Goal: Transaction & Acquisition: Book appointment/travel/reservation

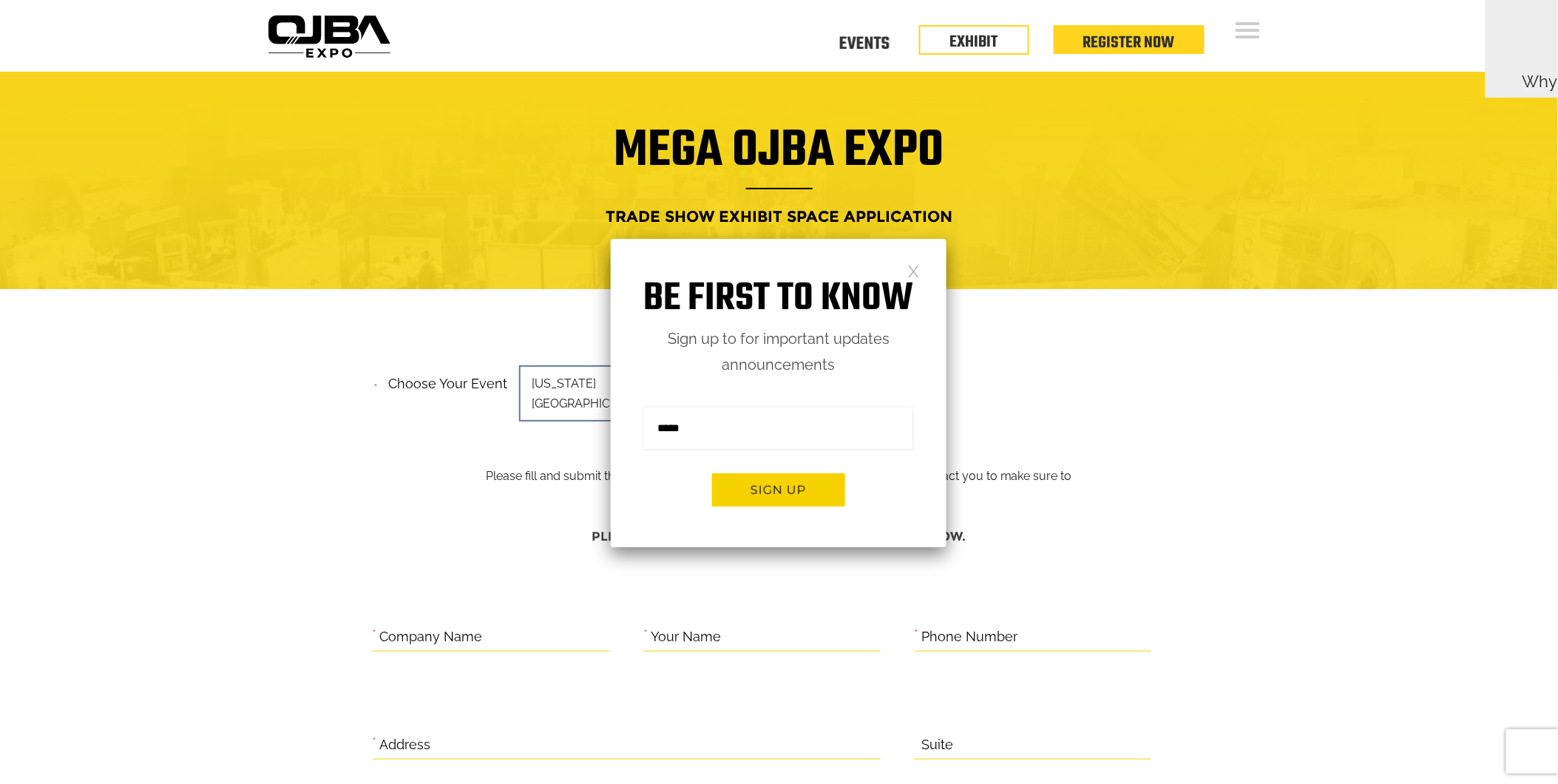
click at [914, 270] on link at bounding box center [914, 270] width 13 height 13
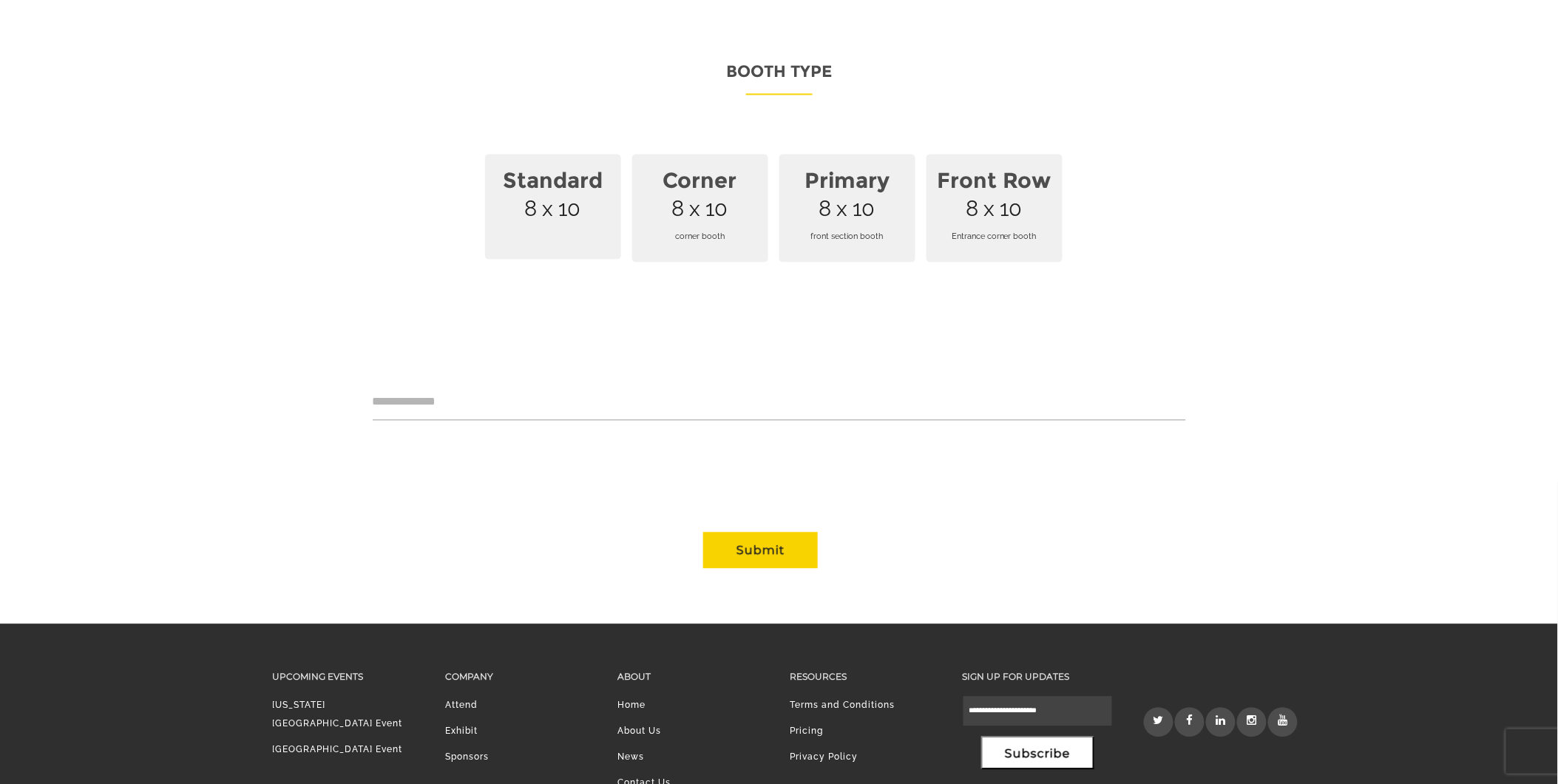
scroll to position [986, 0]
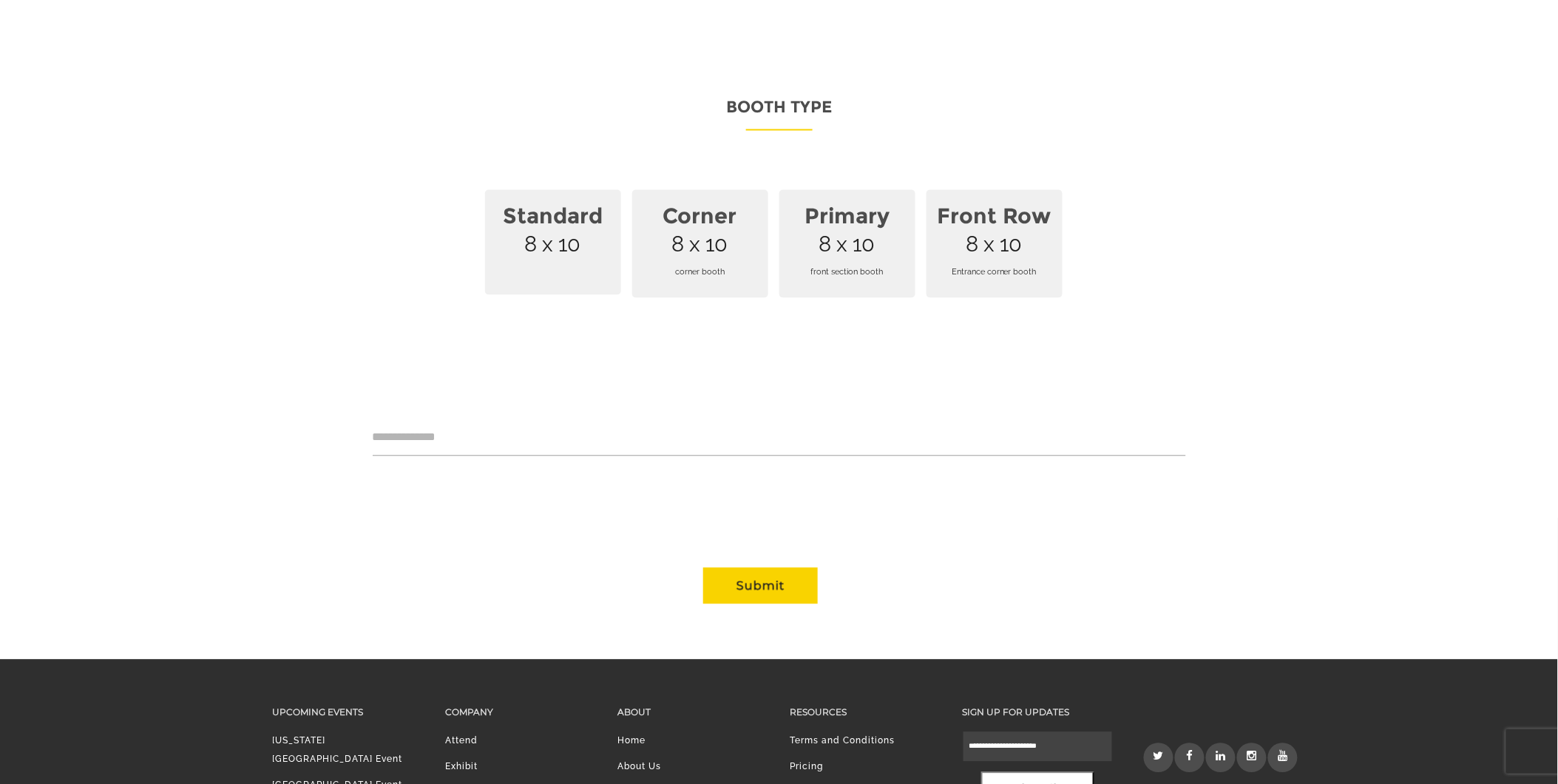
click at [994, 209] on strong "Front Row" at bounding box center [995, 217] width 119 height 43
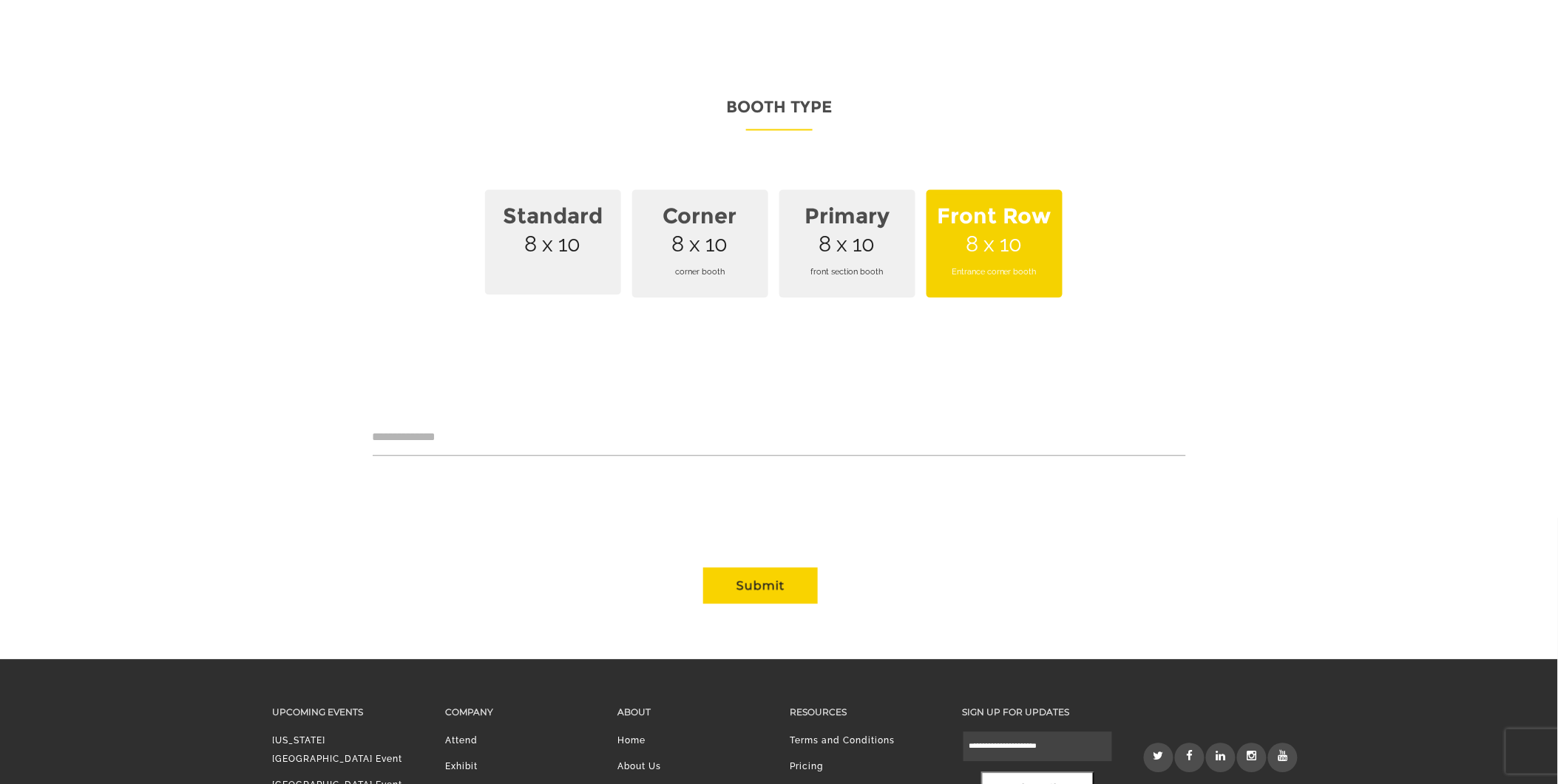
click at [872, 211] on span "Primary 8 x 10 front section booth" at bounding box center [847, 244] width 136 height 108
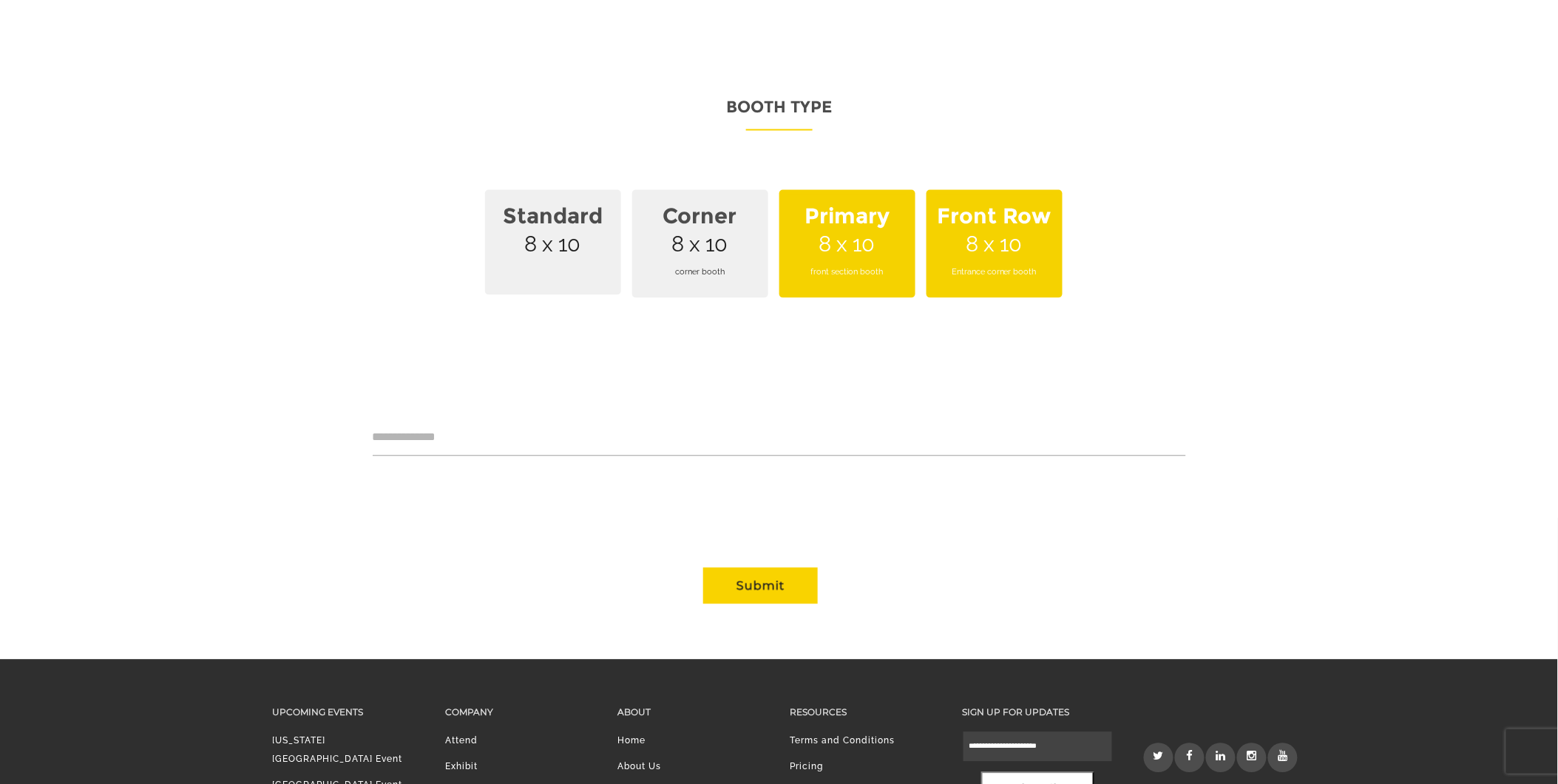
click at [706, 215] on span "Corner 8 x 10 corner booth" at bounding box center [700, 244] width 136 height 108
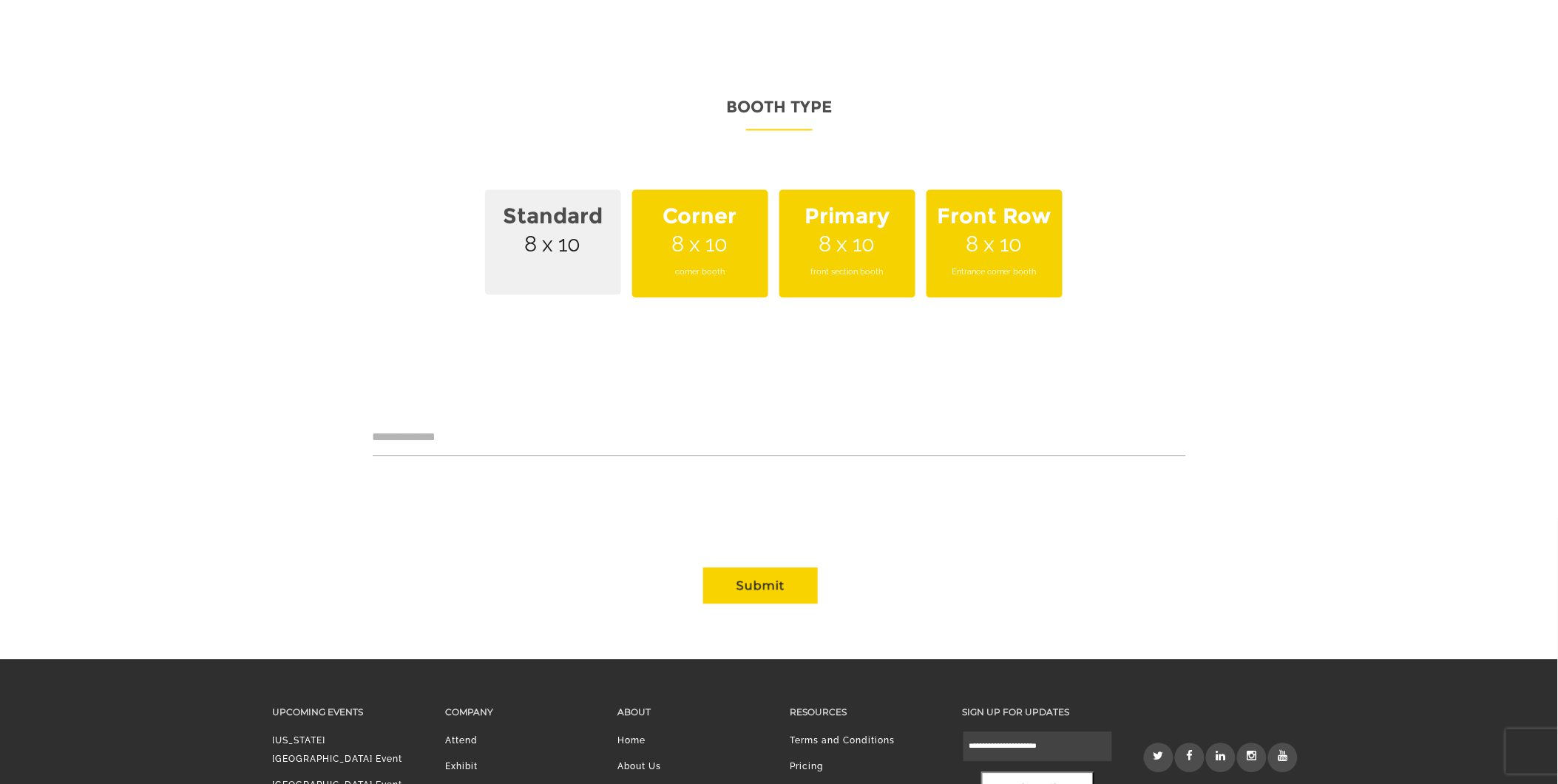
click at [544, 213] on span "Standard 8 x 10" at bounding box center [553, 242] width 136 height 105
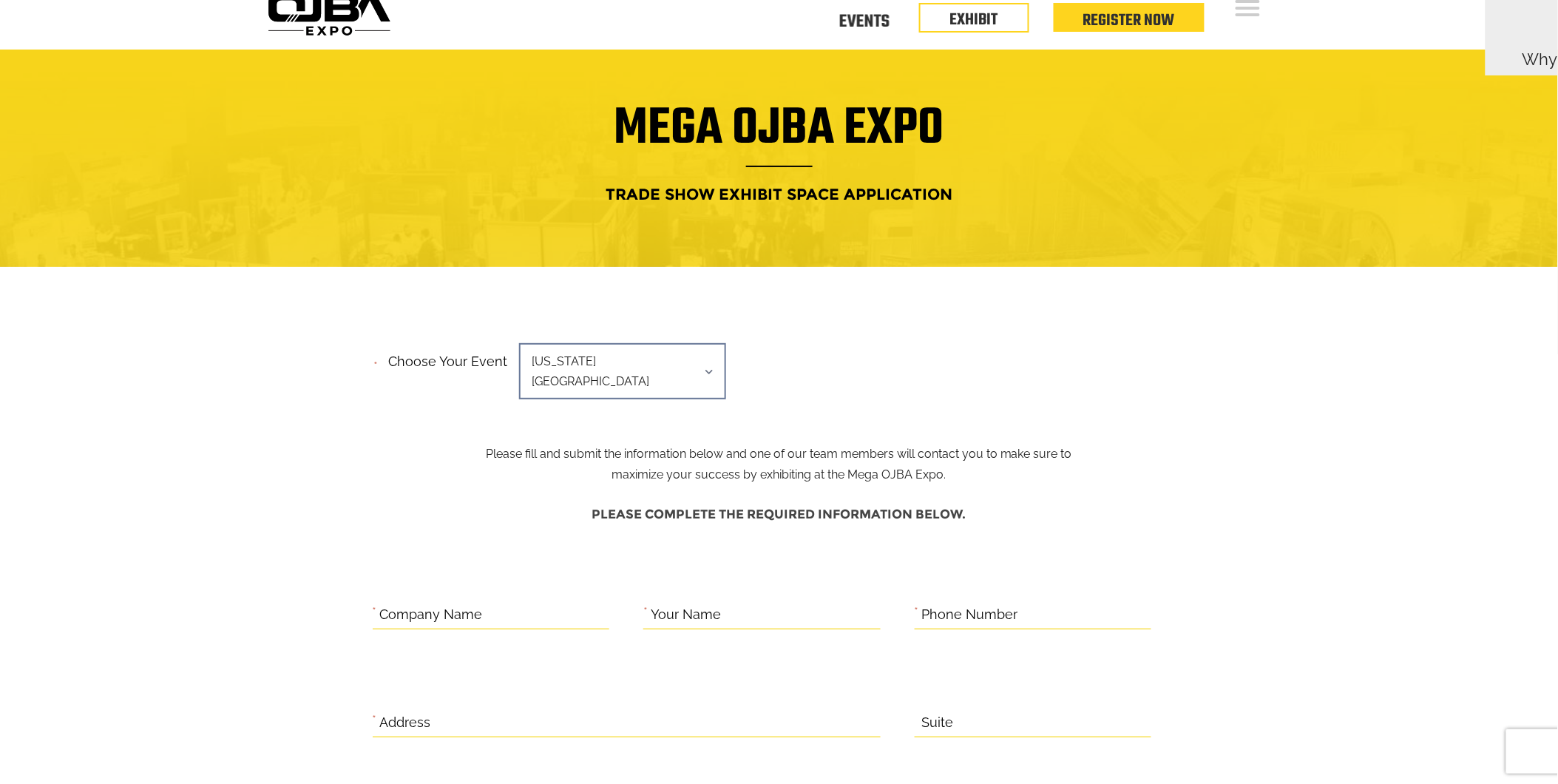
scroll to position [0, 0]
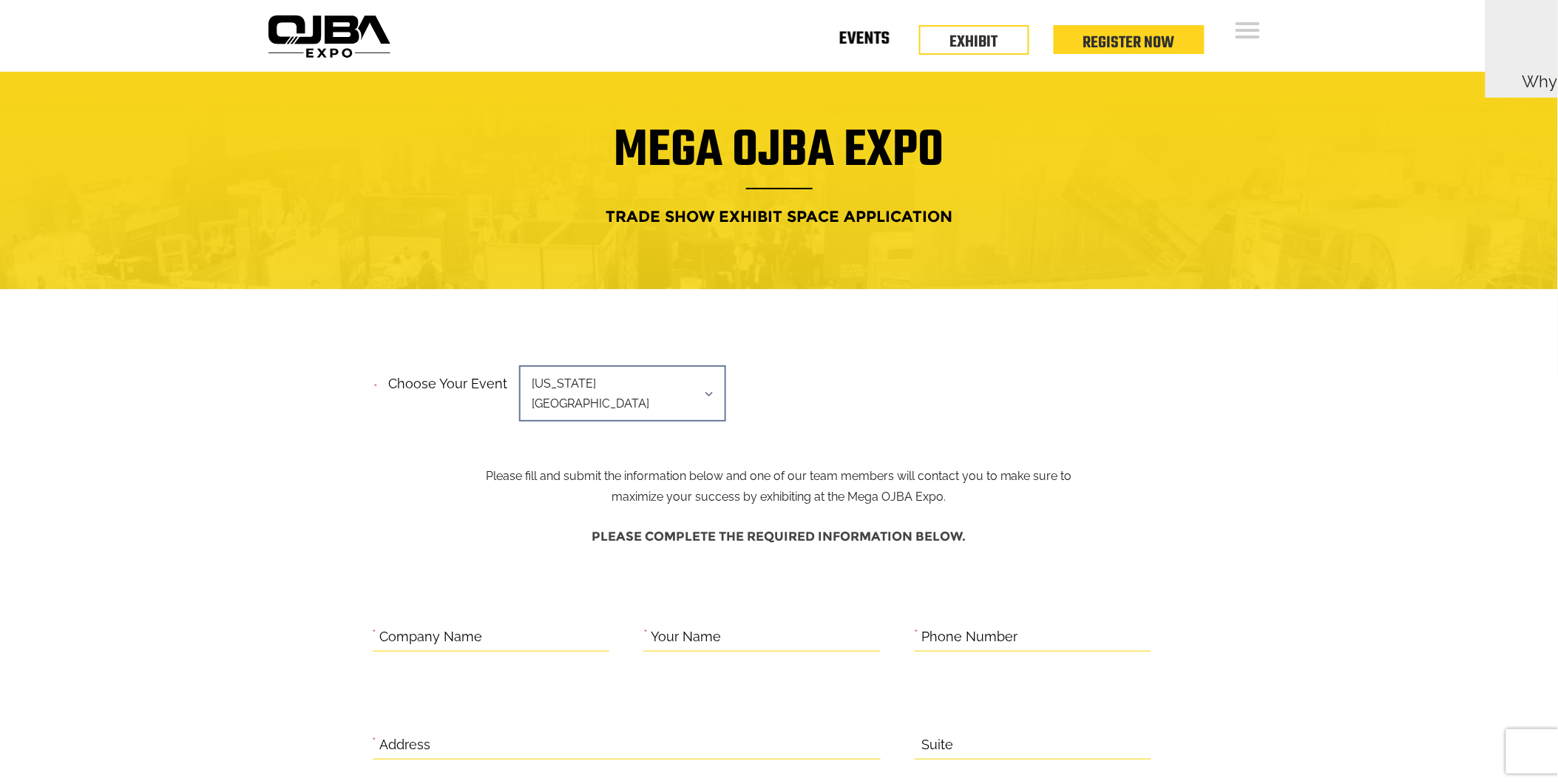
click at [878, 44] on link "Events" at bounding box center [864, 41] width 50 height 5
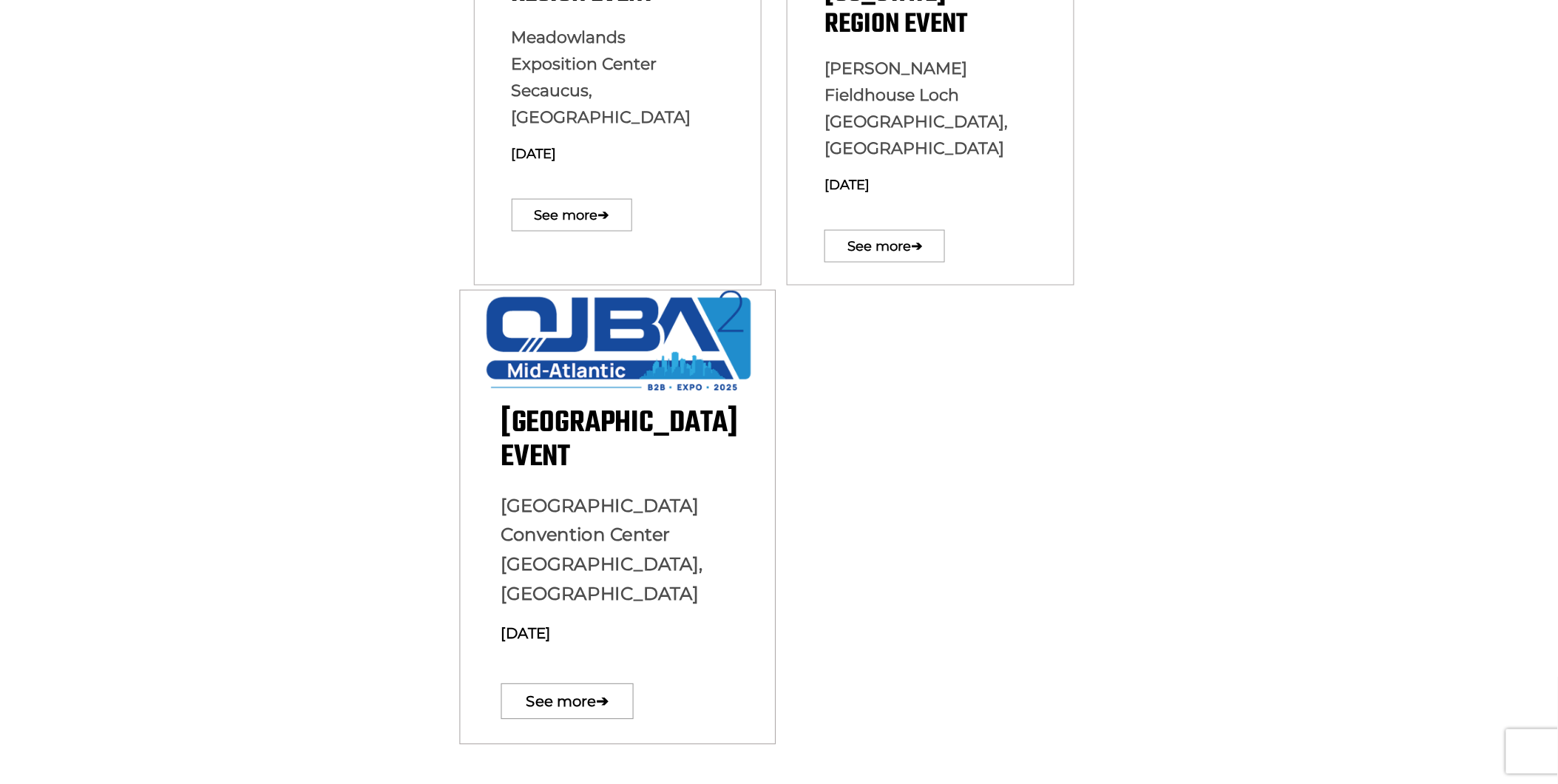
scroll to position [766, 0]
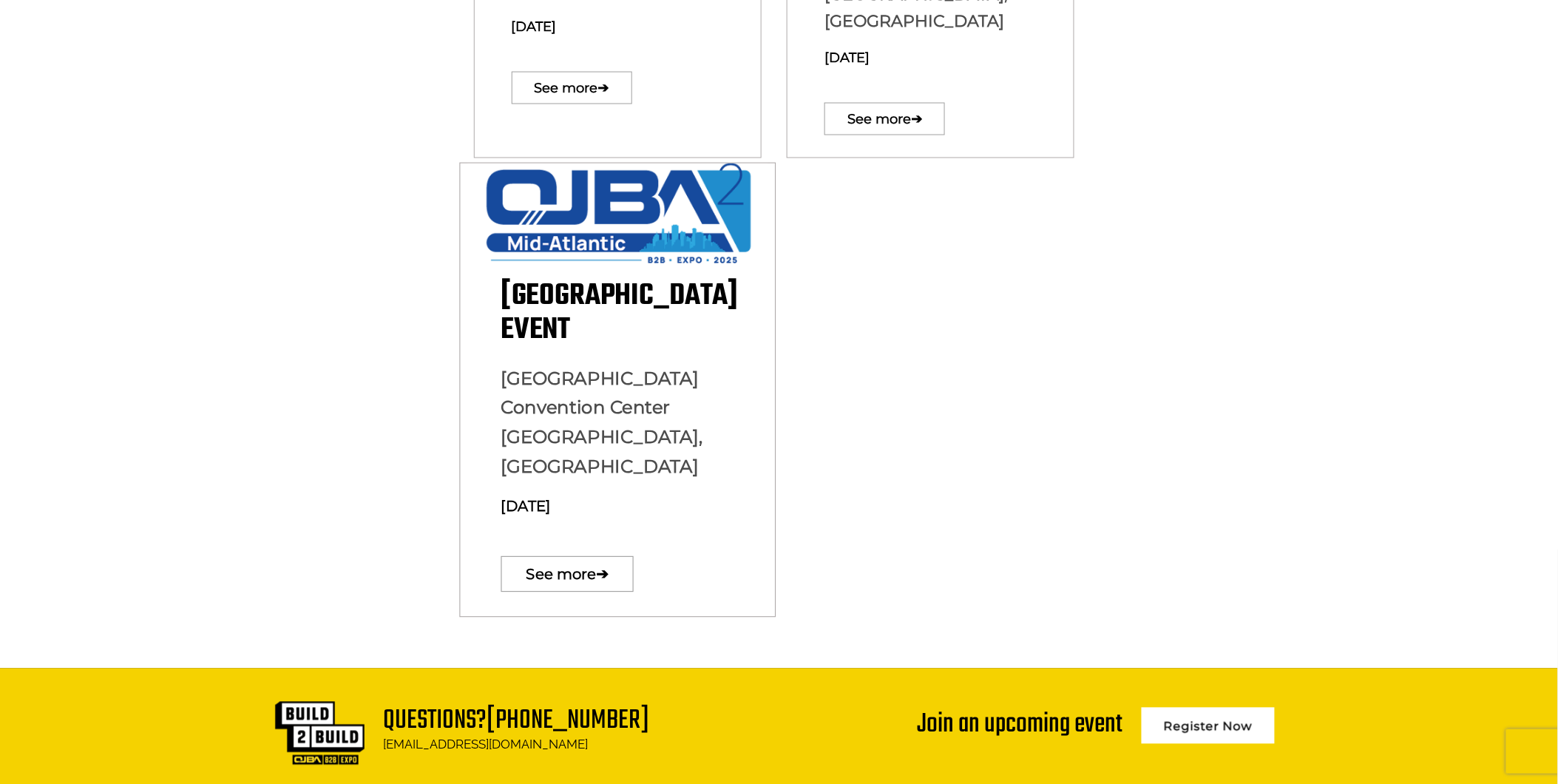
click at [637, 183] on img at bounding box center [617, 213] width 301 height 100
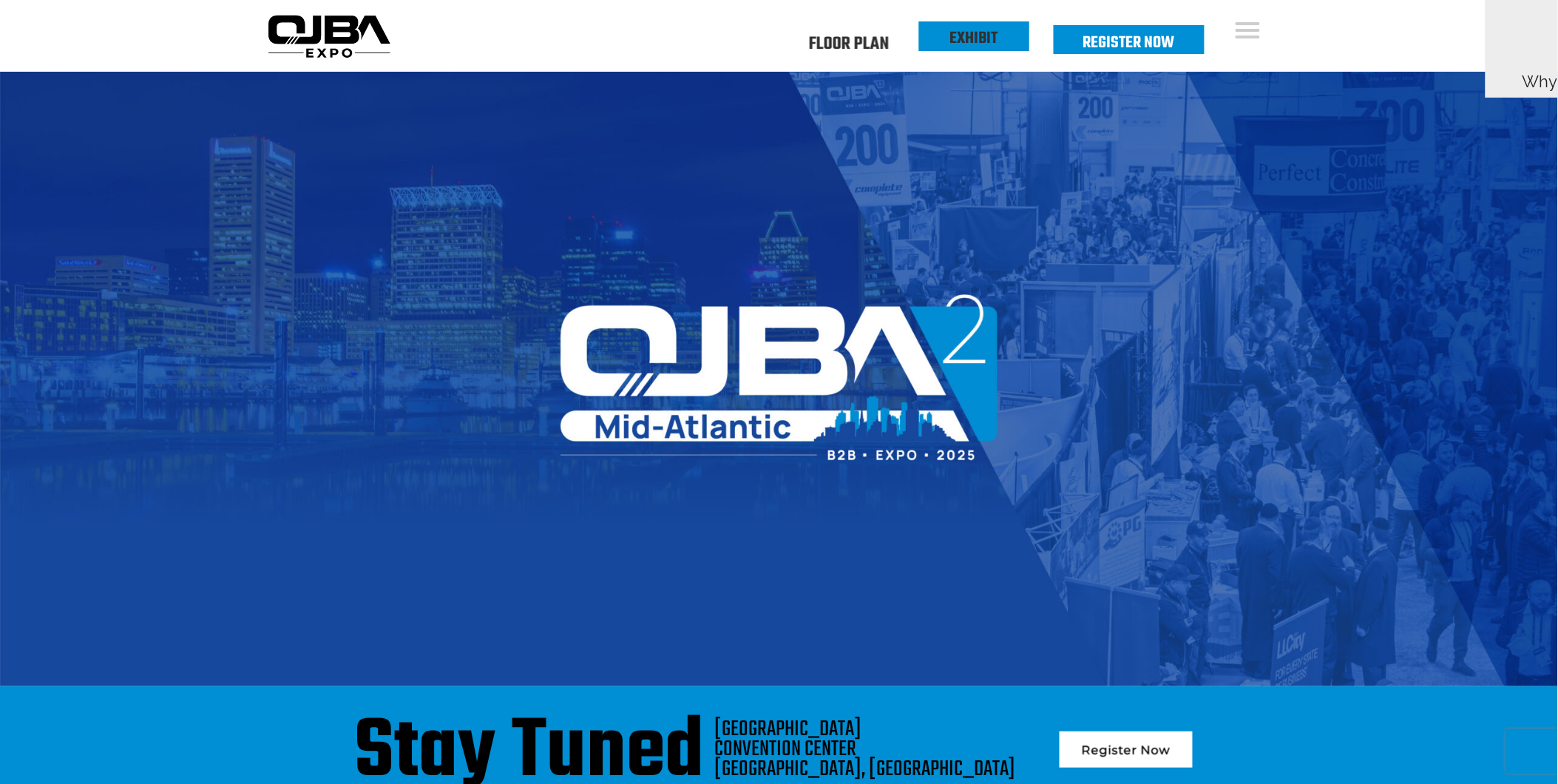
click at [970, 38] on link "EXHIBIT" at bounding box center [974, 39] width 48 height 25
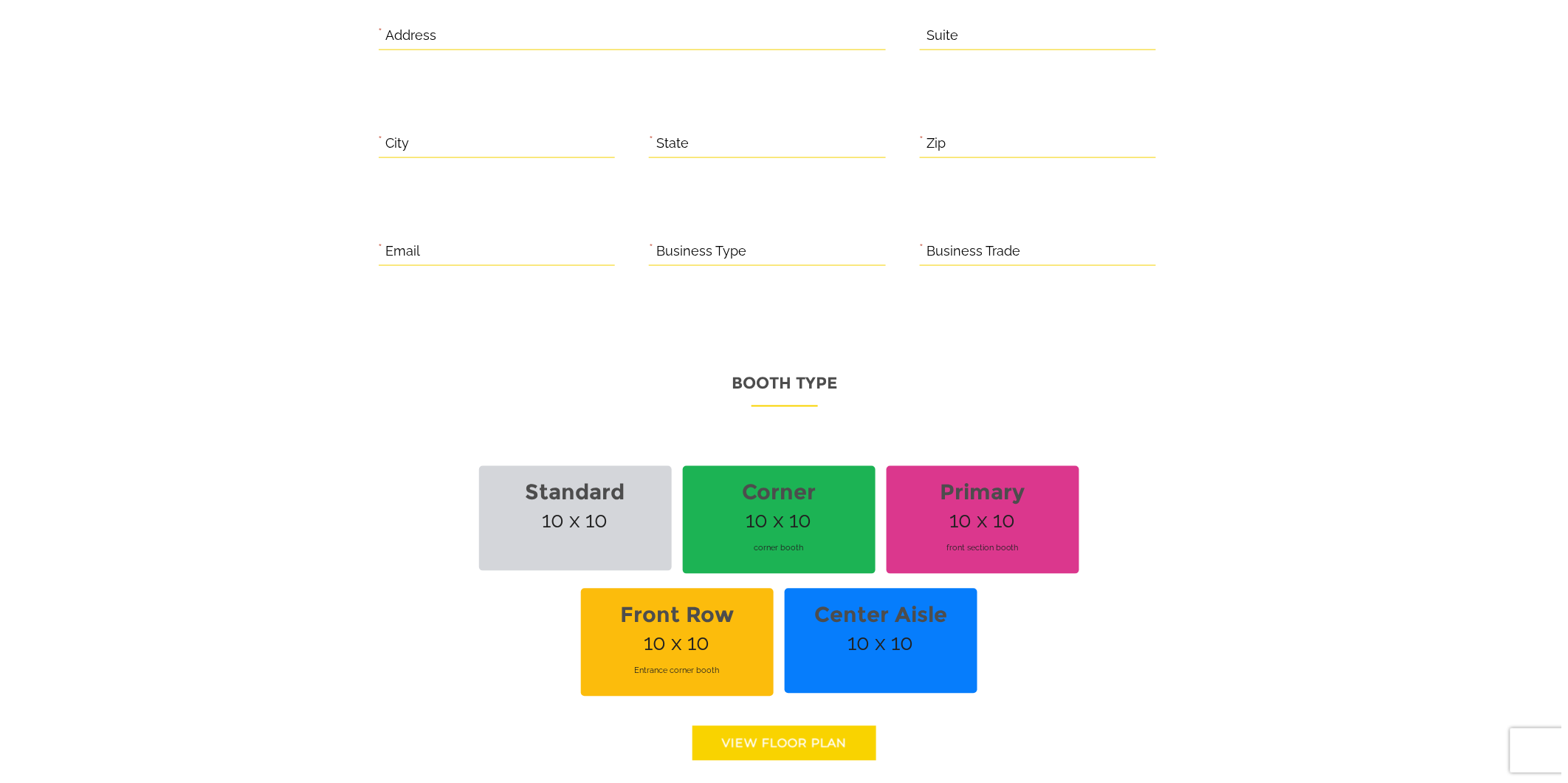
scroll to position [875, 0]
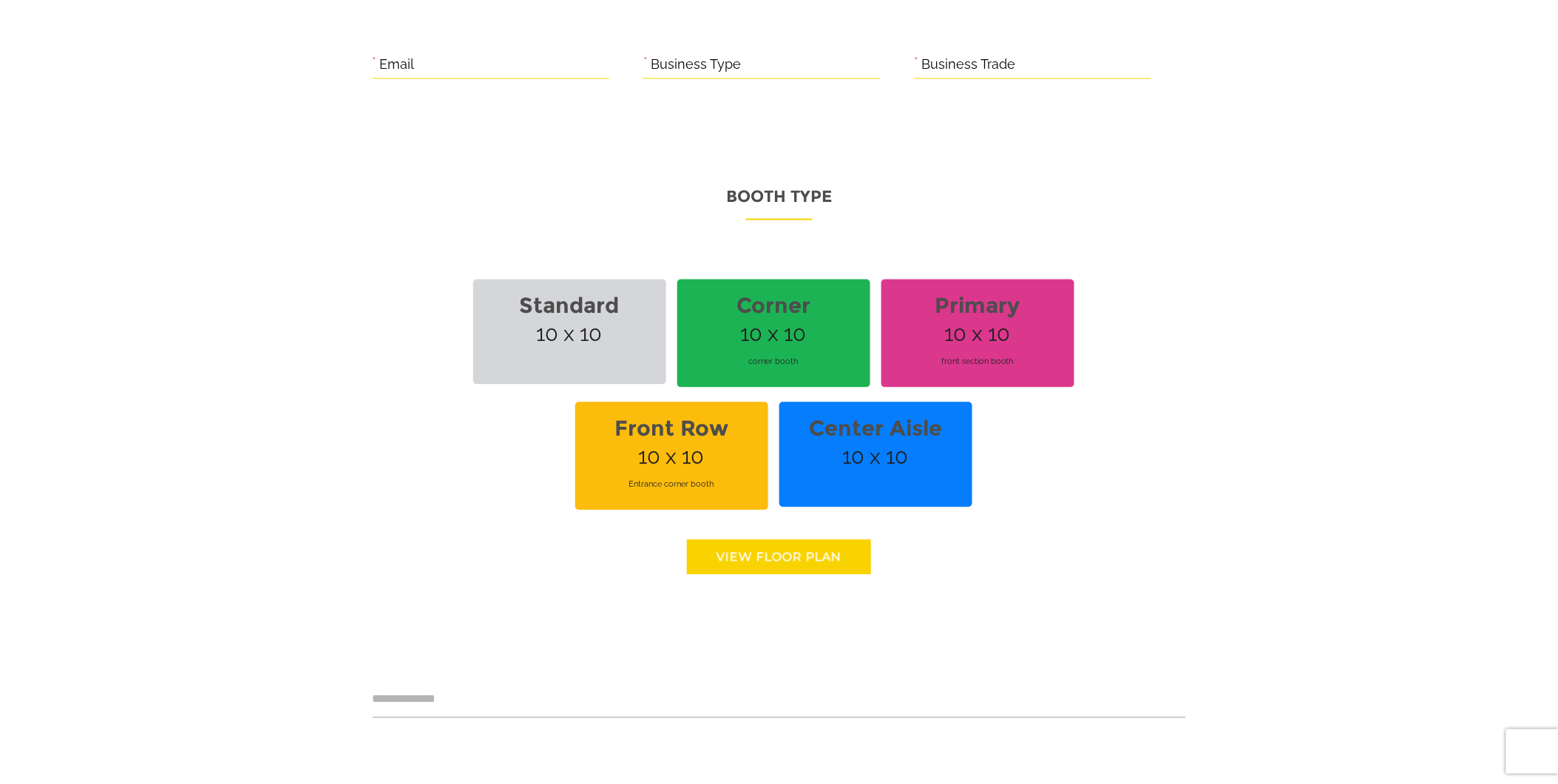
click at [760, 560] on link "View floor Plan" at bounding box center [778, 557] width 184 height 35
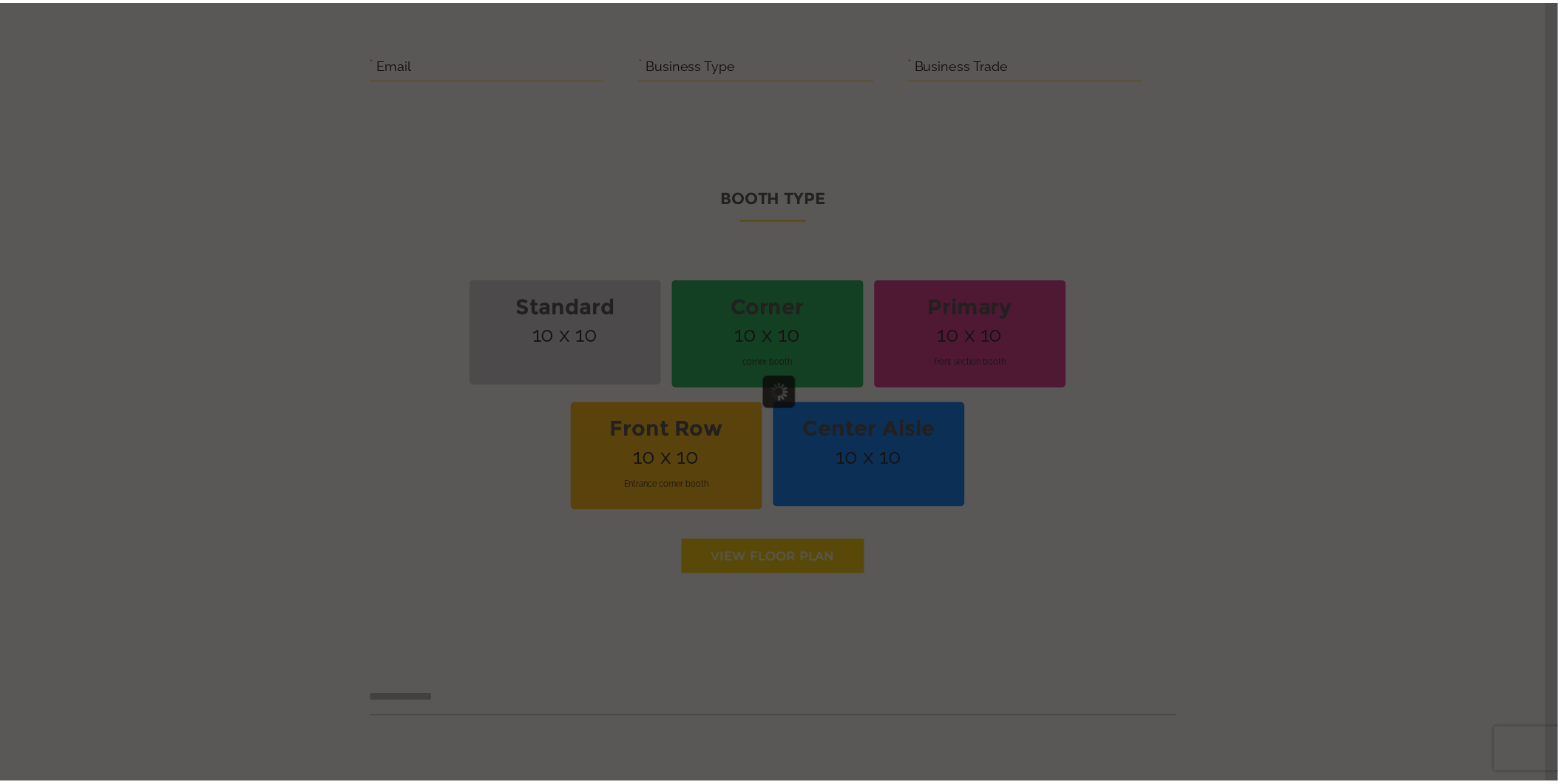
scroll to position [0, 0]
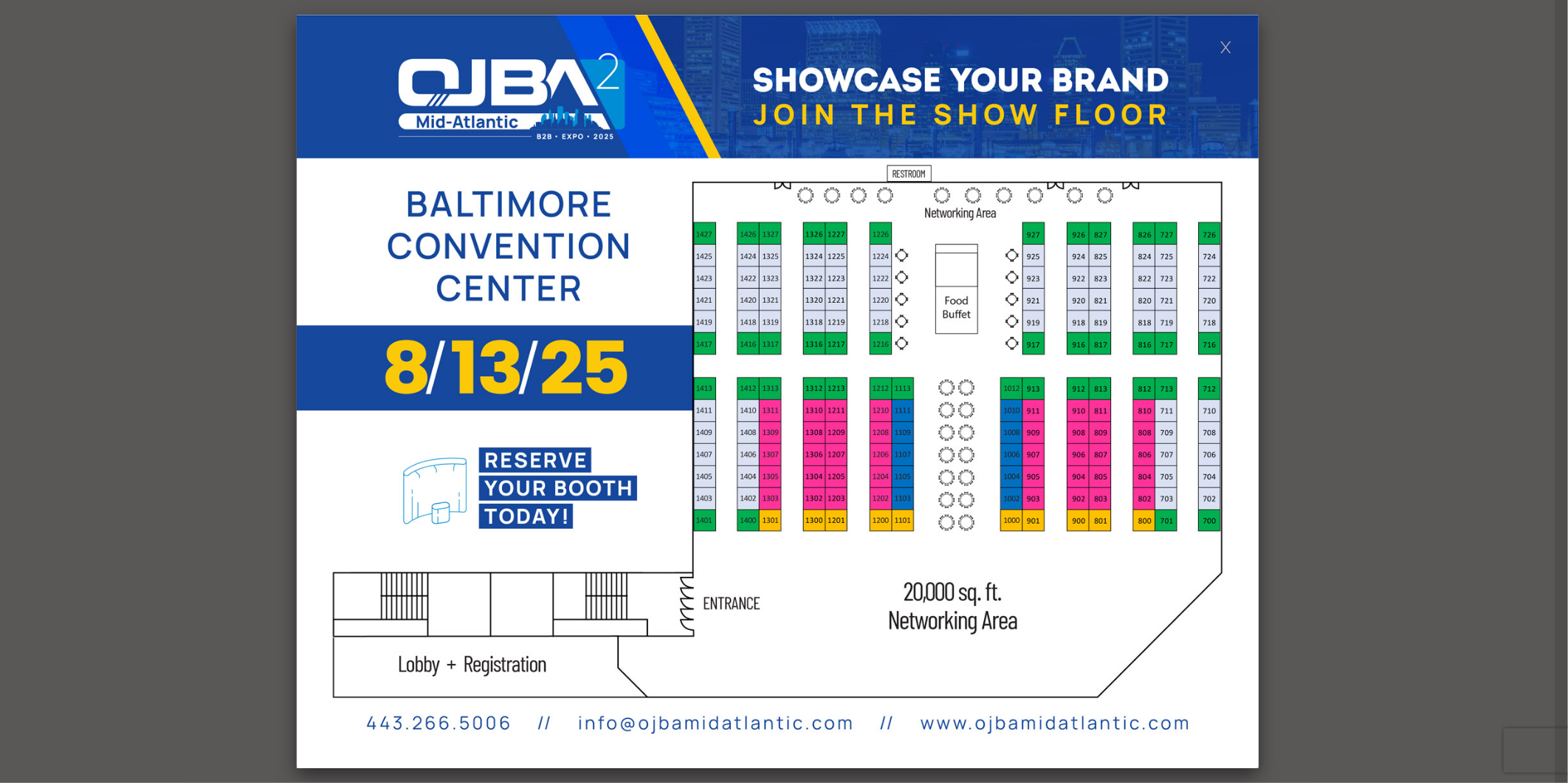
click at [1227, 50] on link at bounding box center [1226, 46] width 13 height 13
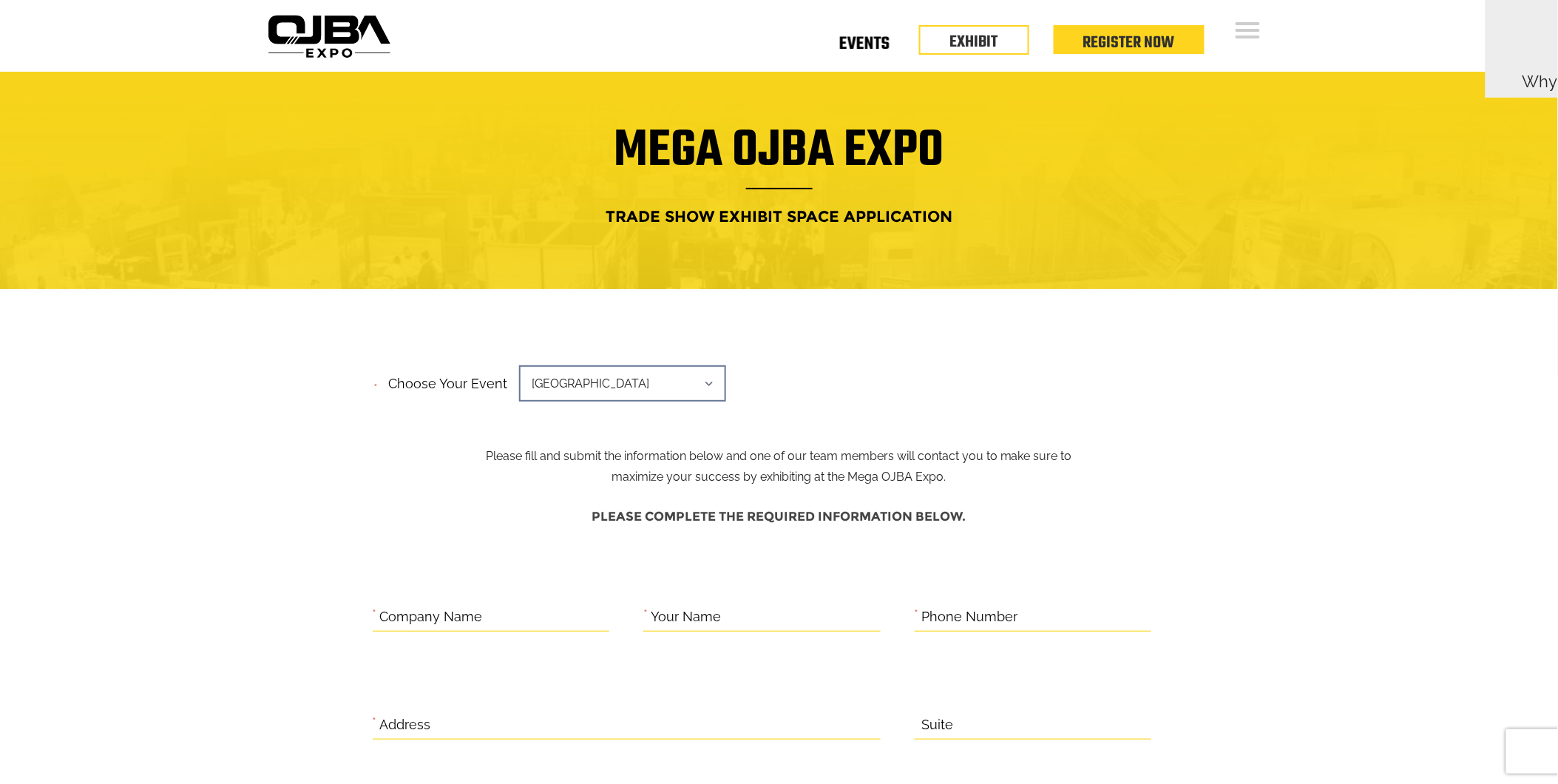
click at [881, 44] on link "Events" at bounding box center [864, 47] width 50 height 5
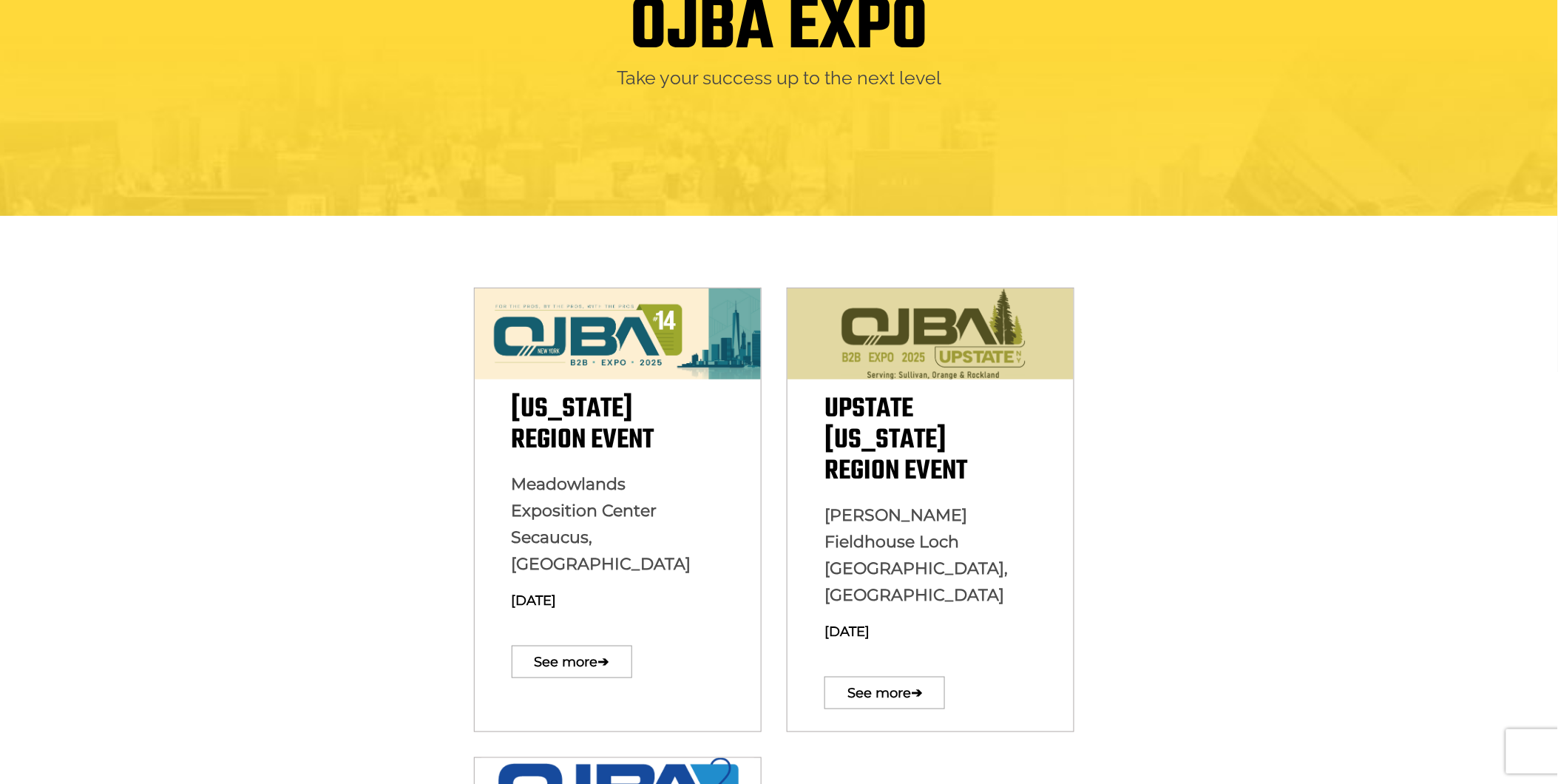
scroll to position [438, 0]
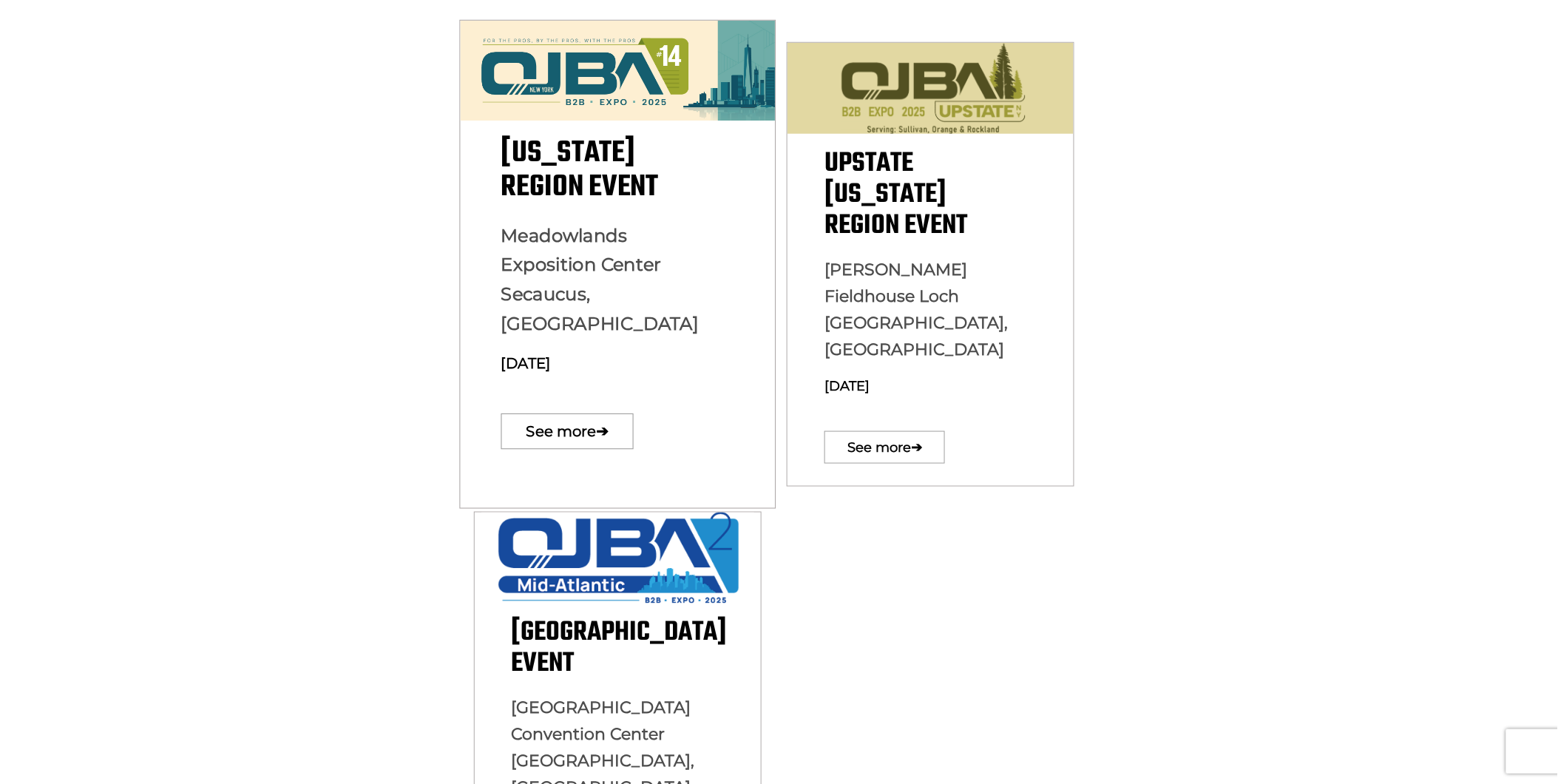
click at [593, 92] on img at bounding box center [617, 70] width 315 height 101
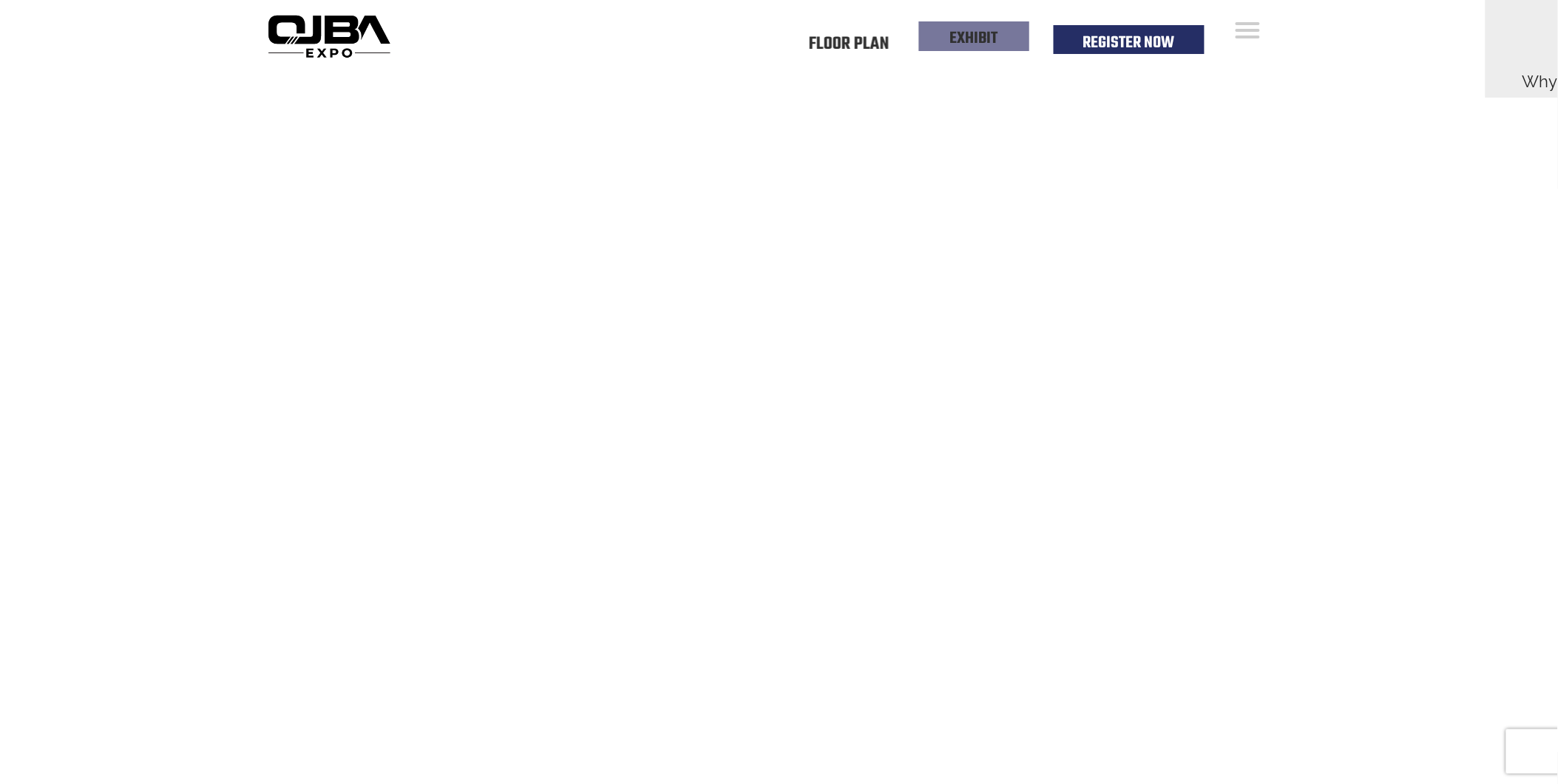
click at [948, 47] on li "EXHIBIT" at bounding box center [974, 36] width 110 height 30
click at [951, 39] on link "EXHIBIT" at bounding box center [974, 39] width 48 height 25
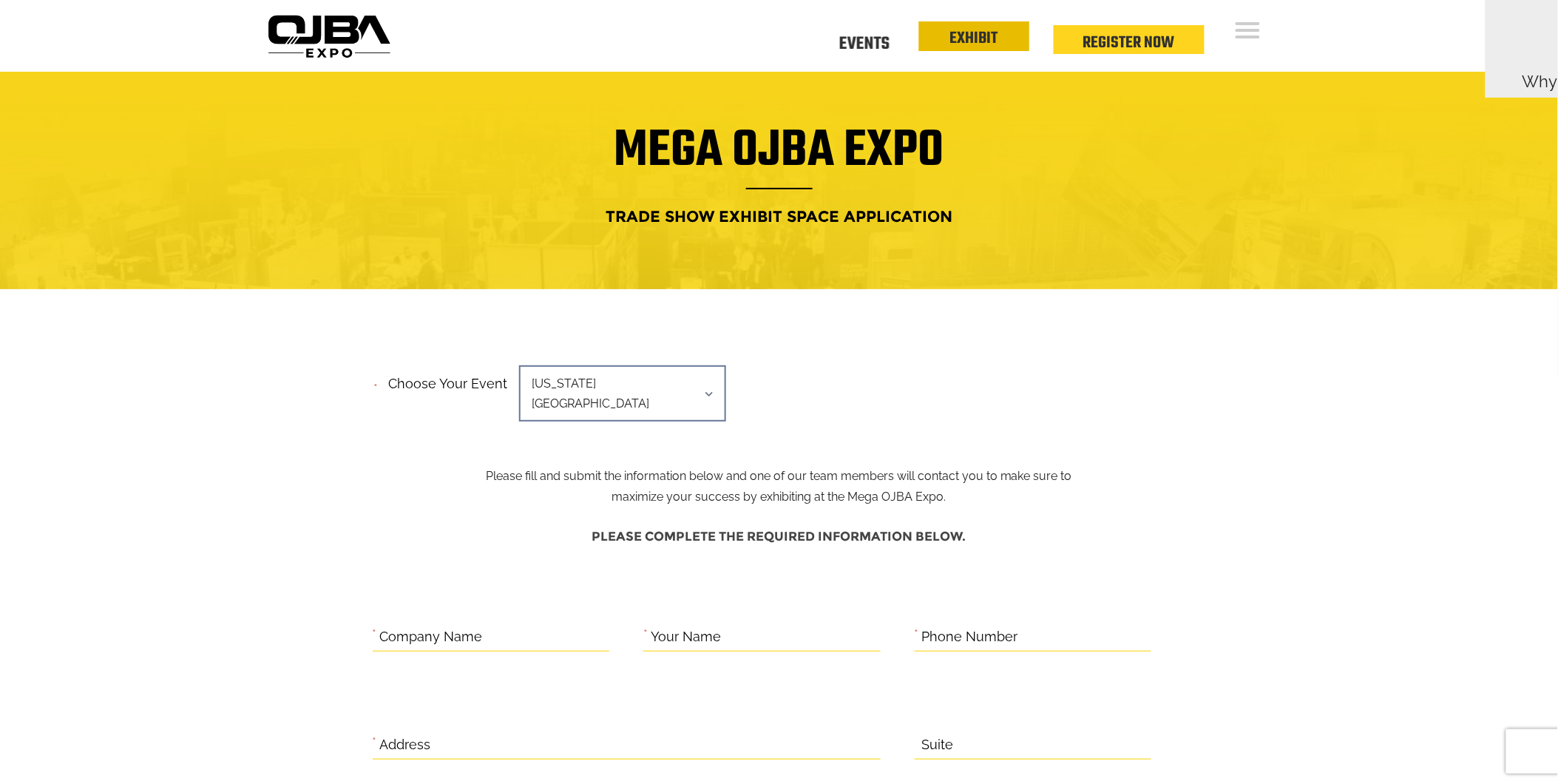
click at [1000, 30] on li "EXHIBIT" at bounding box center [974, 36] width 110 height 30
click at [856, 44] on link "Events" at bounding box center [864, 41] width 50 height 5
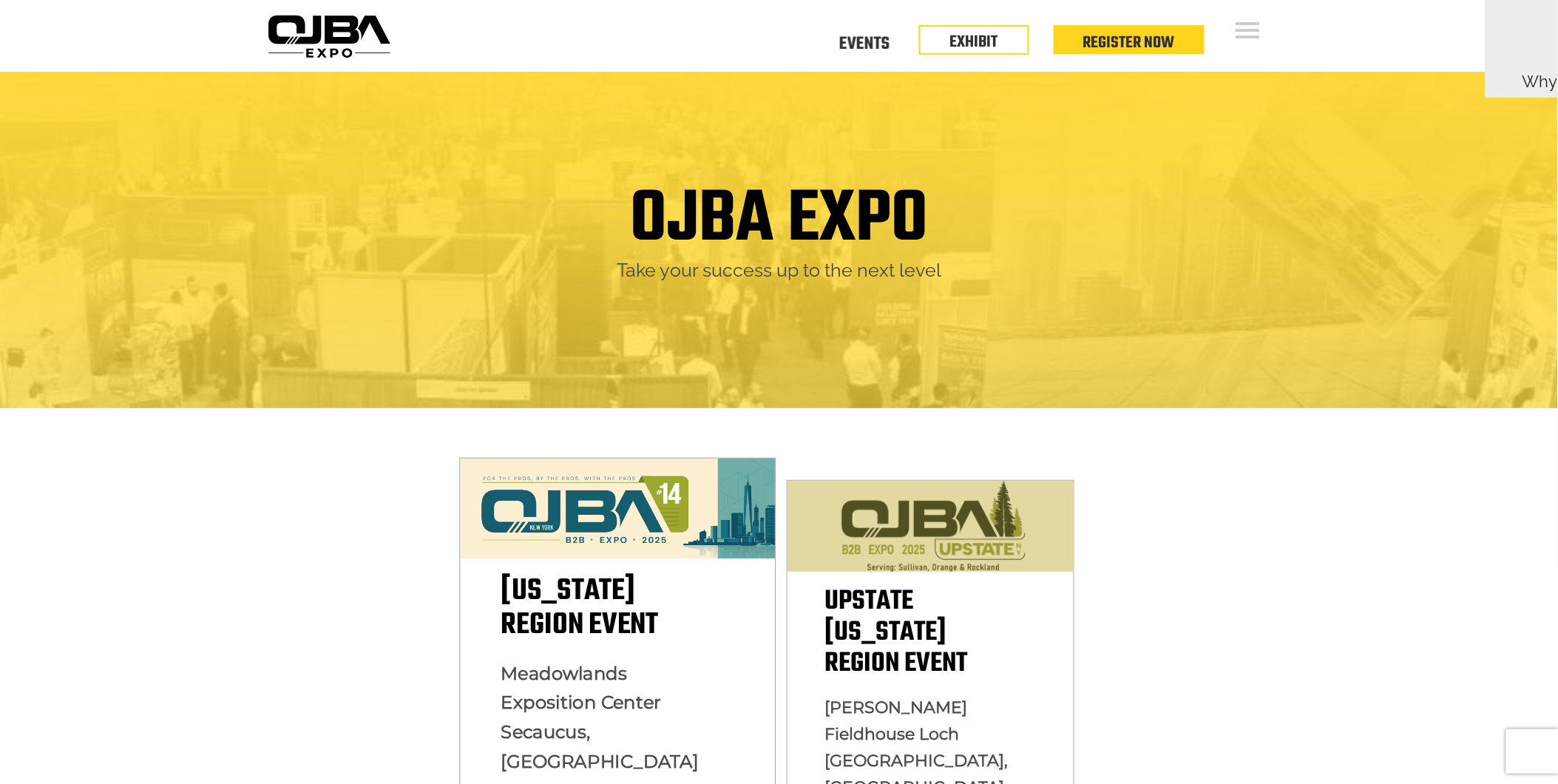
click at [642, 514] on img at bounding box center [617, 508] width 315 height 101
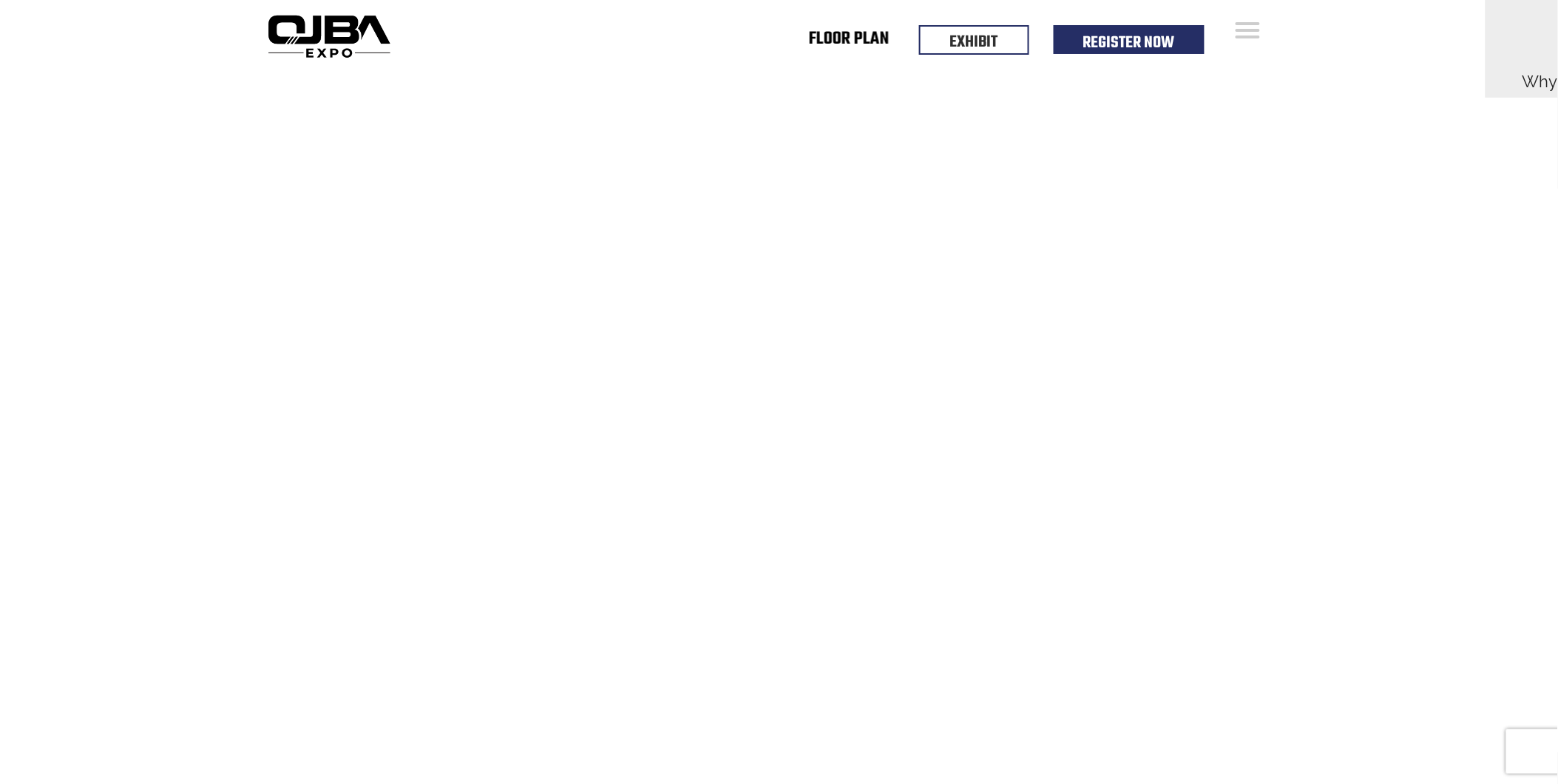
click at [841, 44] on link "Floor Plan" at bounding box center [848, 41] width 80 height 5
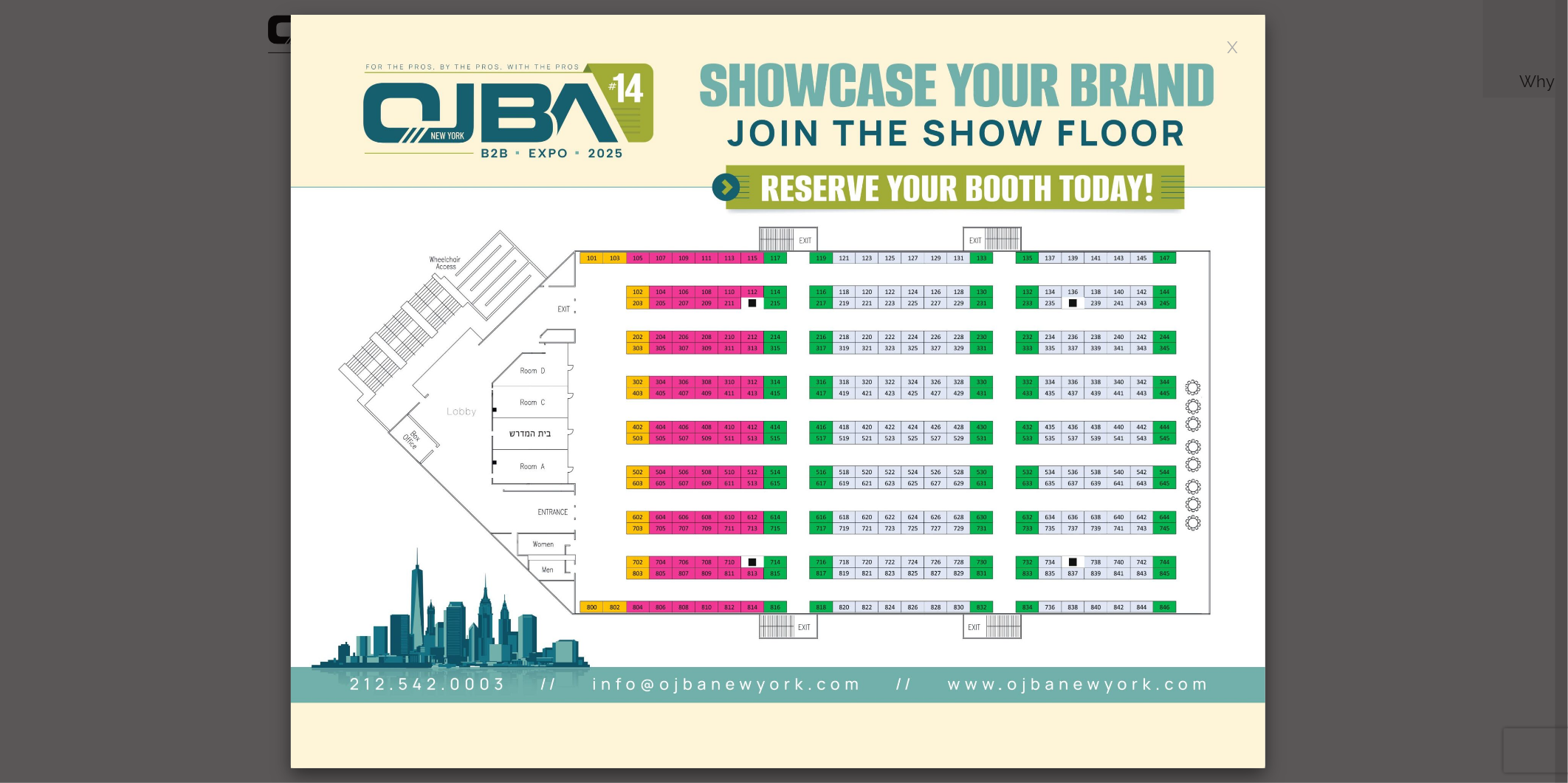
click at [1232, 52] on link at bounding box center [1232, 46] width 13 height 13
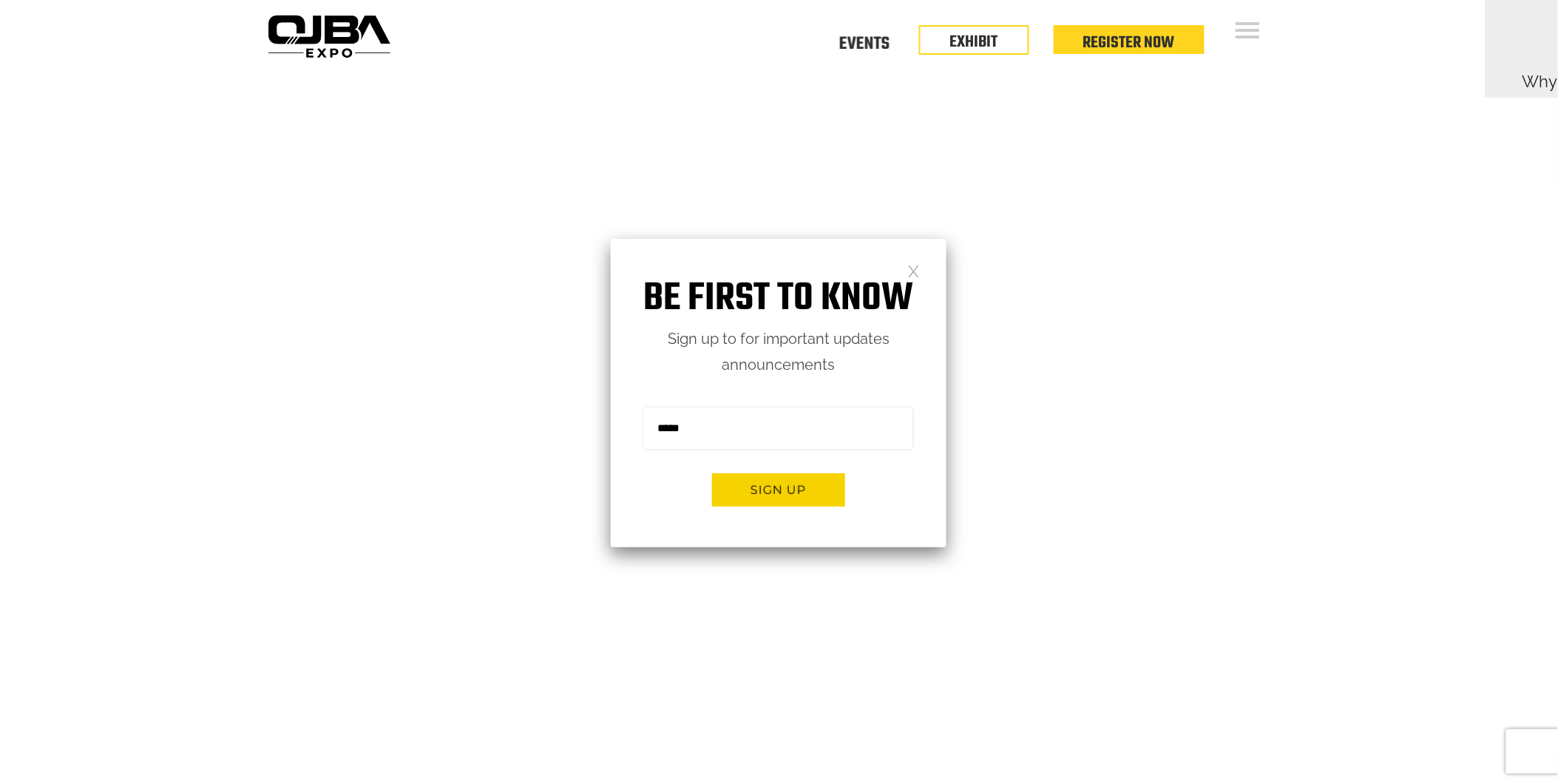
click at [917, 271] on link at bounding box center [914, 270] width 13 height 13
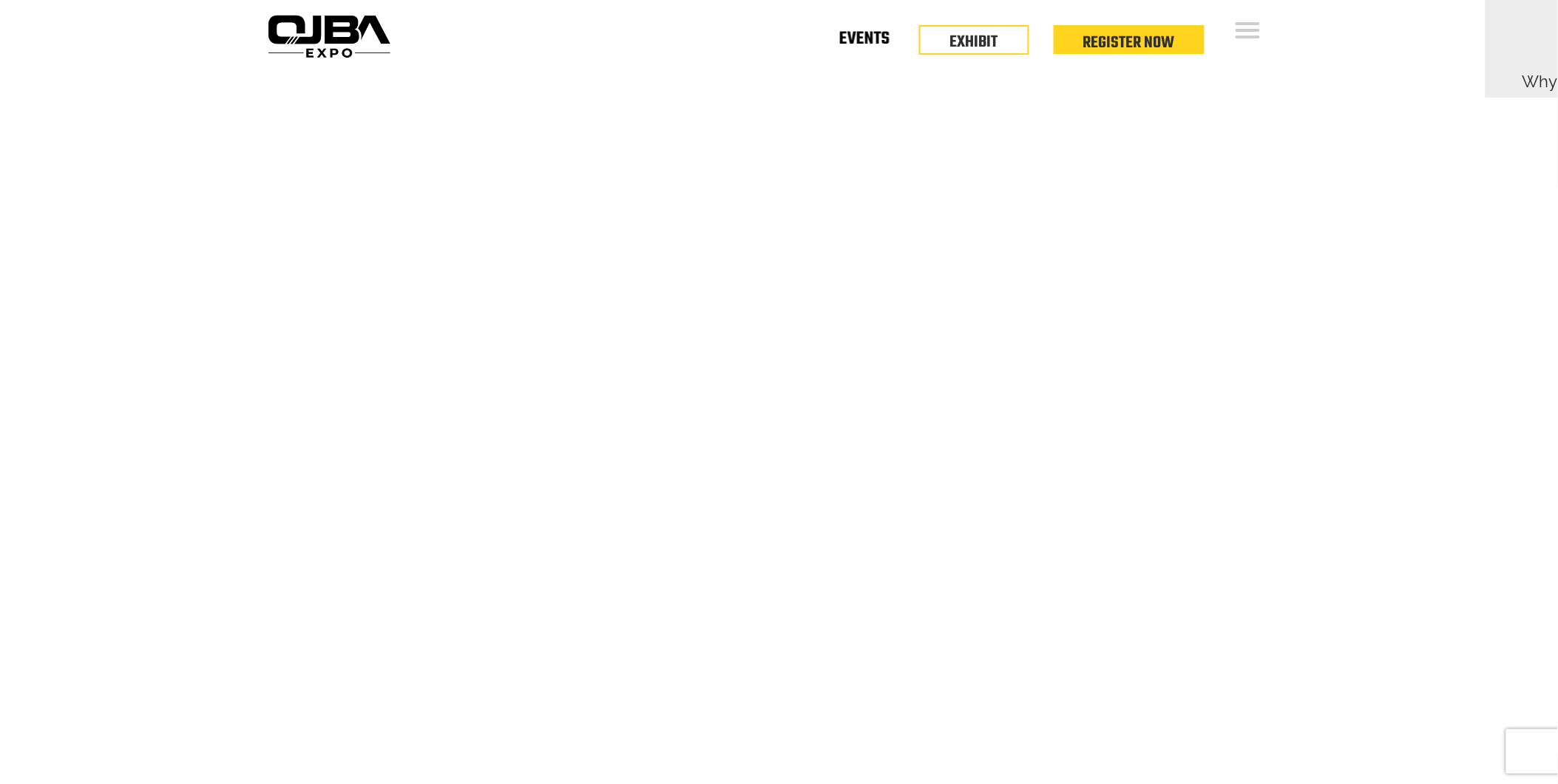
click at [848, 41] on link "Events" at bounding box center [864, 41] width 50 height 5
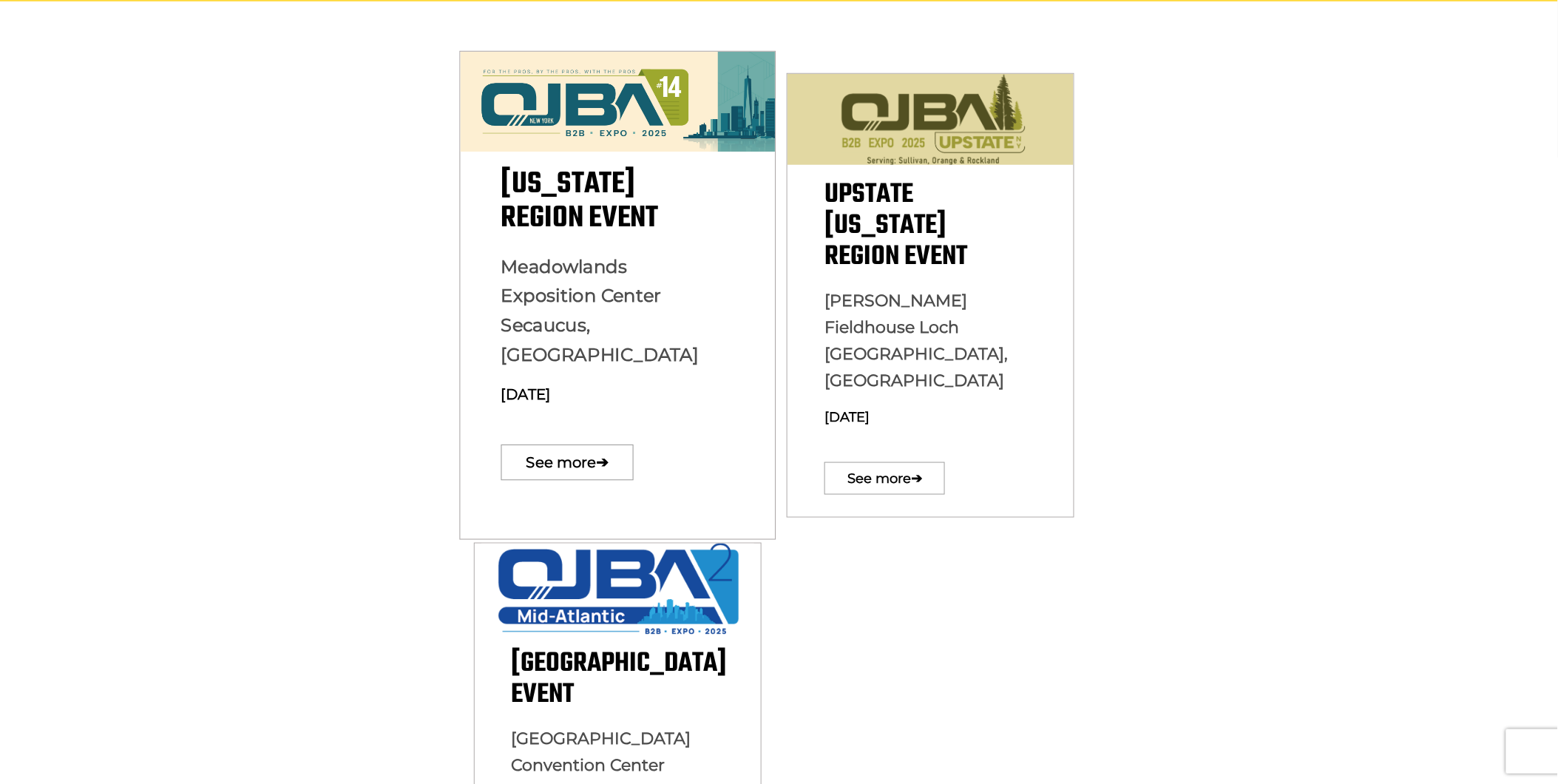
scroll to position [329, 0]
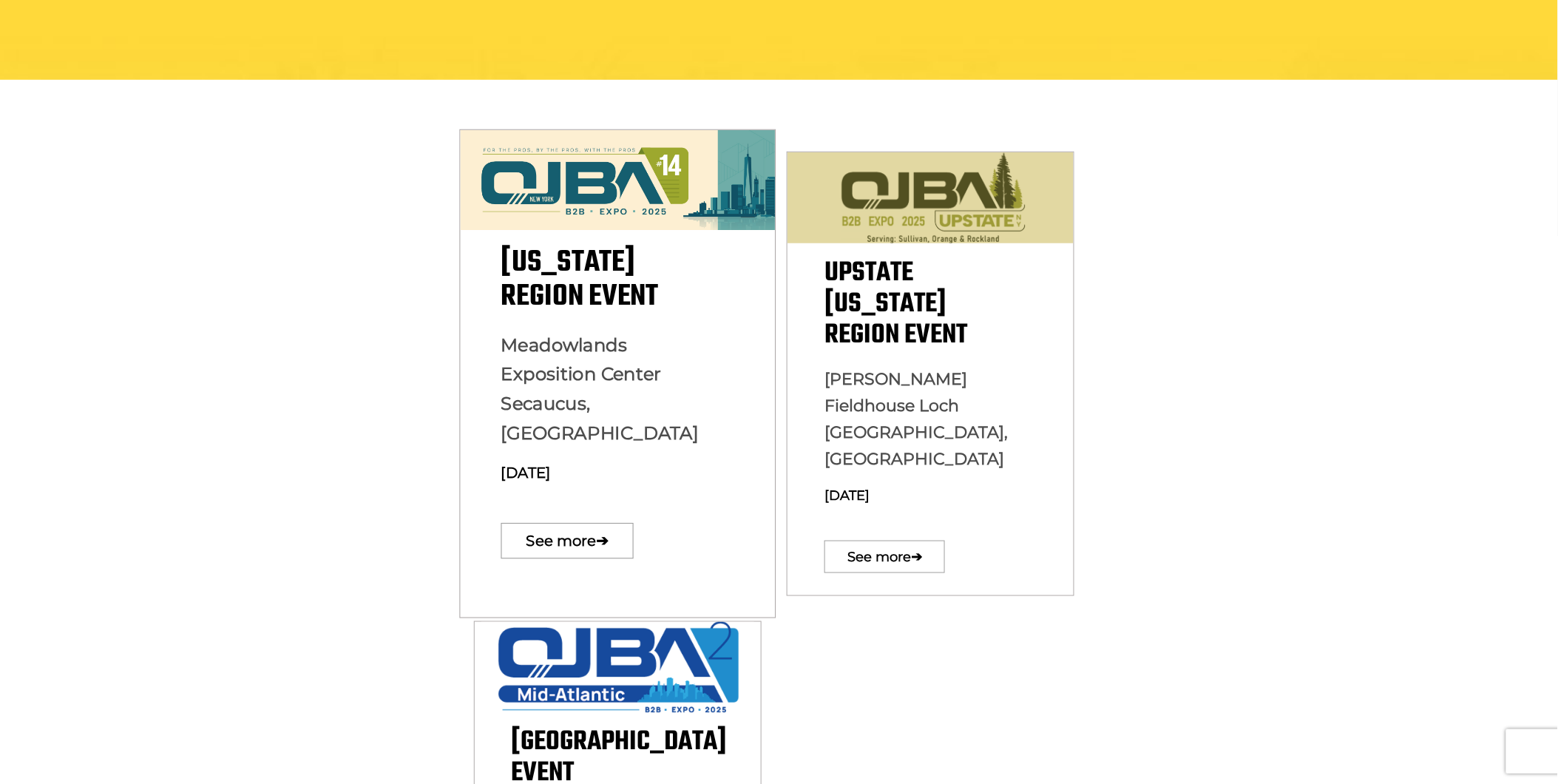
click at [631, 188] on img at bounding box center [617, 180] width 315 height 101
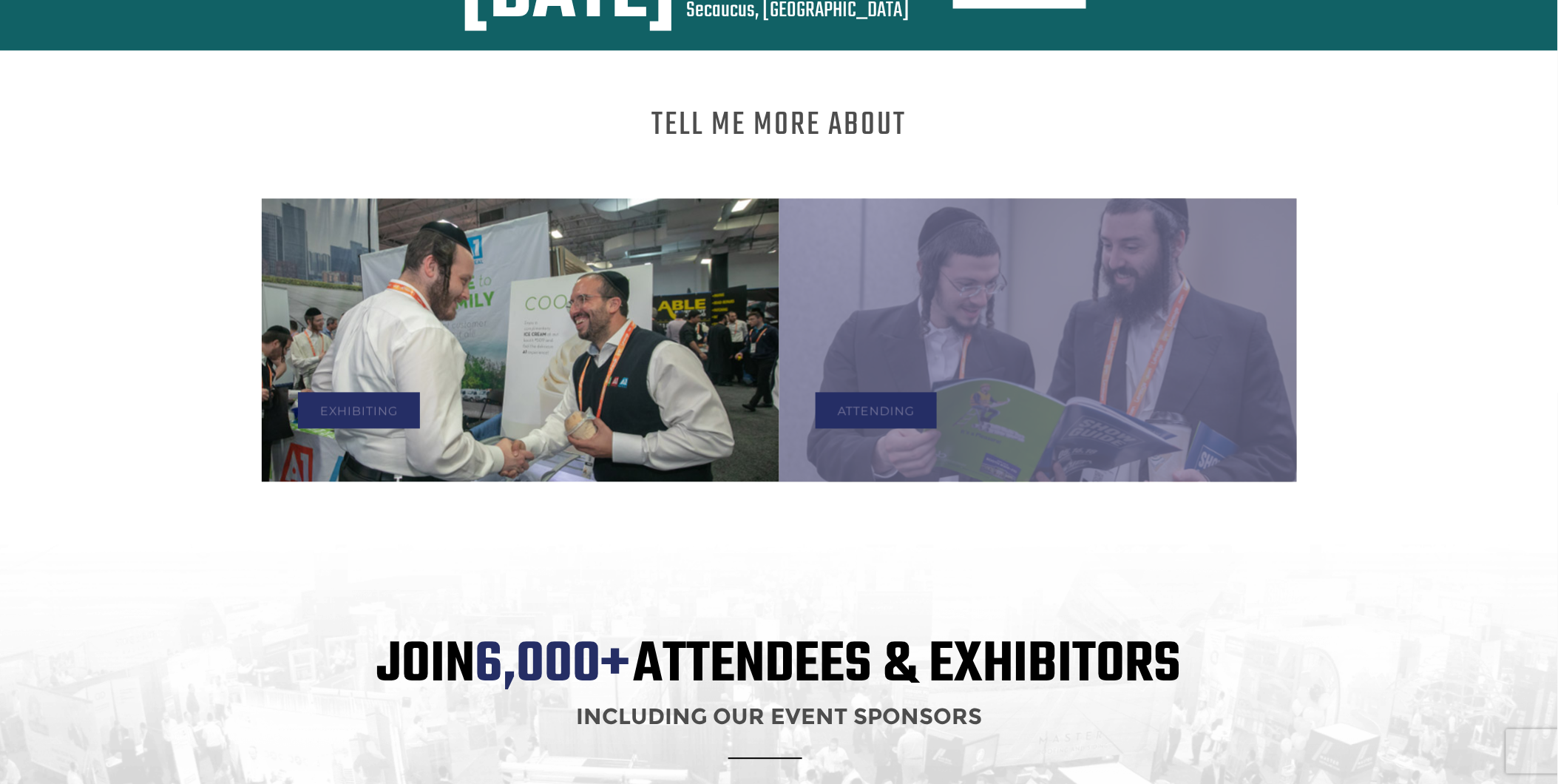
scroll to position [1095, 0]
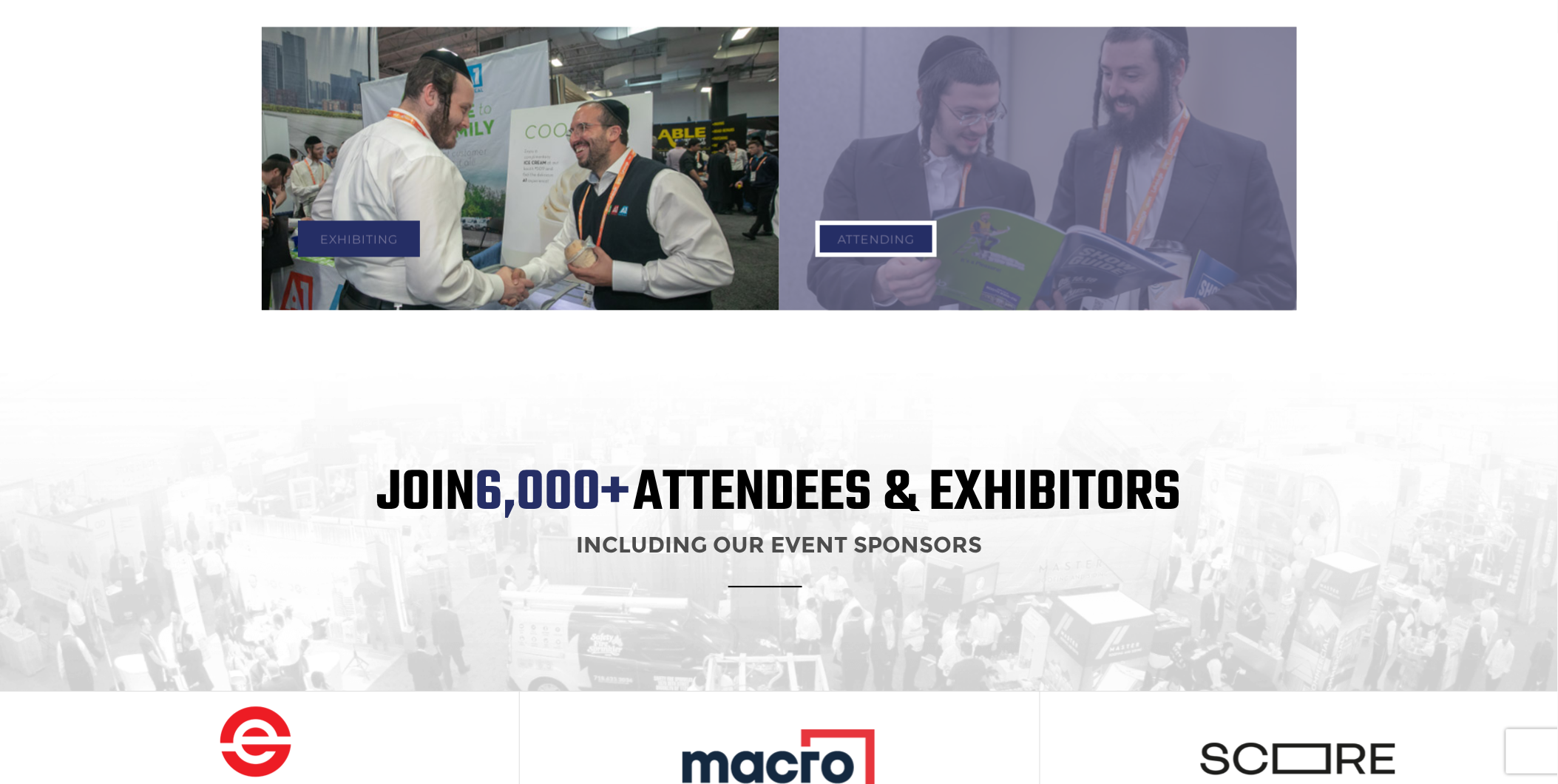
click at [901, 224] on link "Attending" at bounding box center [876, 238] width 121 height 36
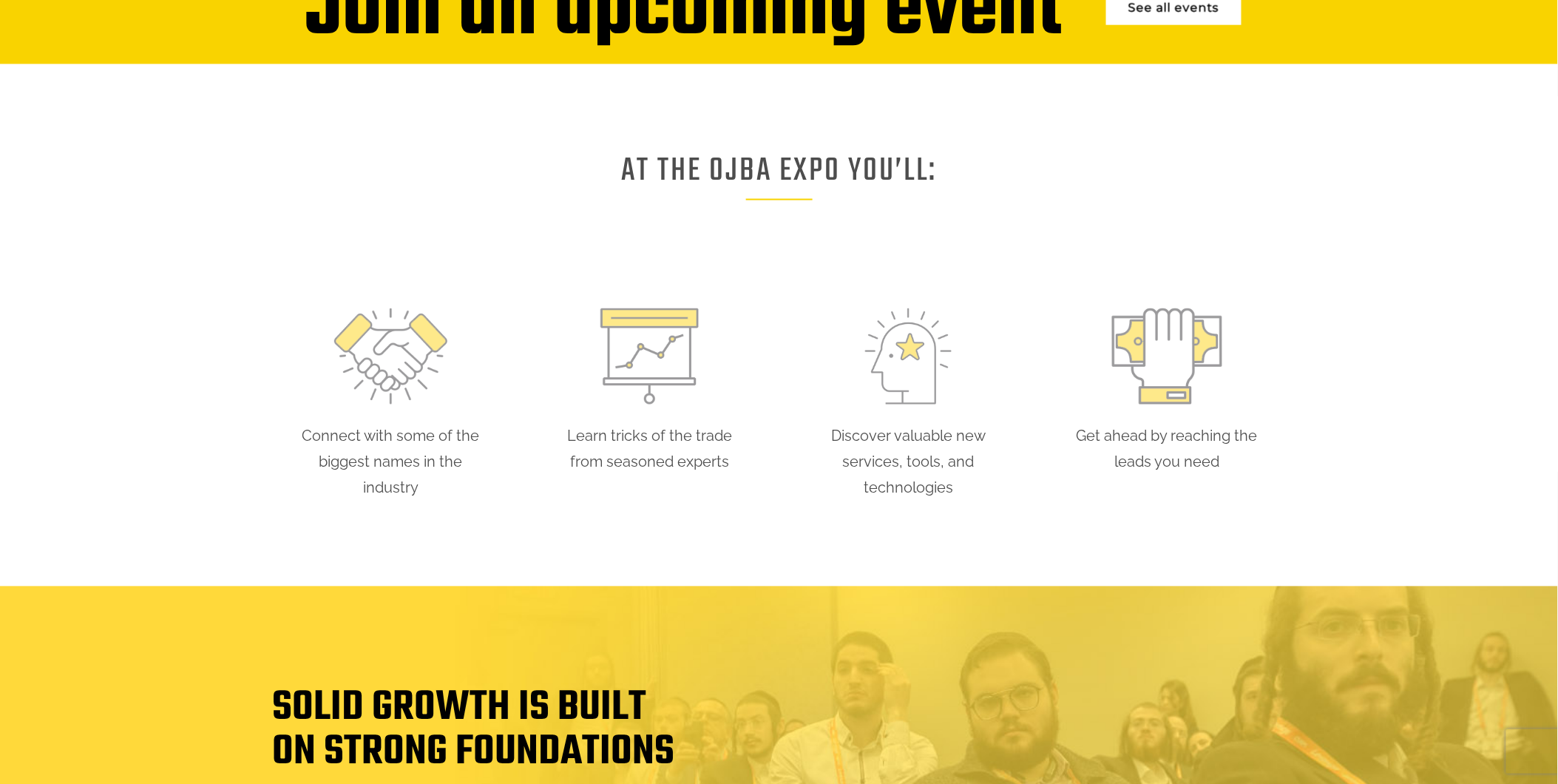
scroll to position [656, 0]
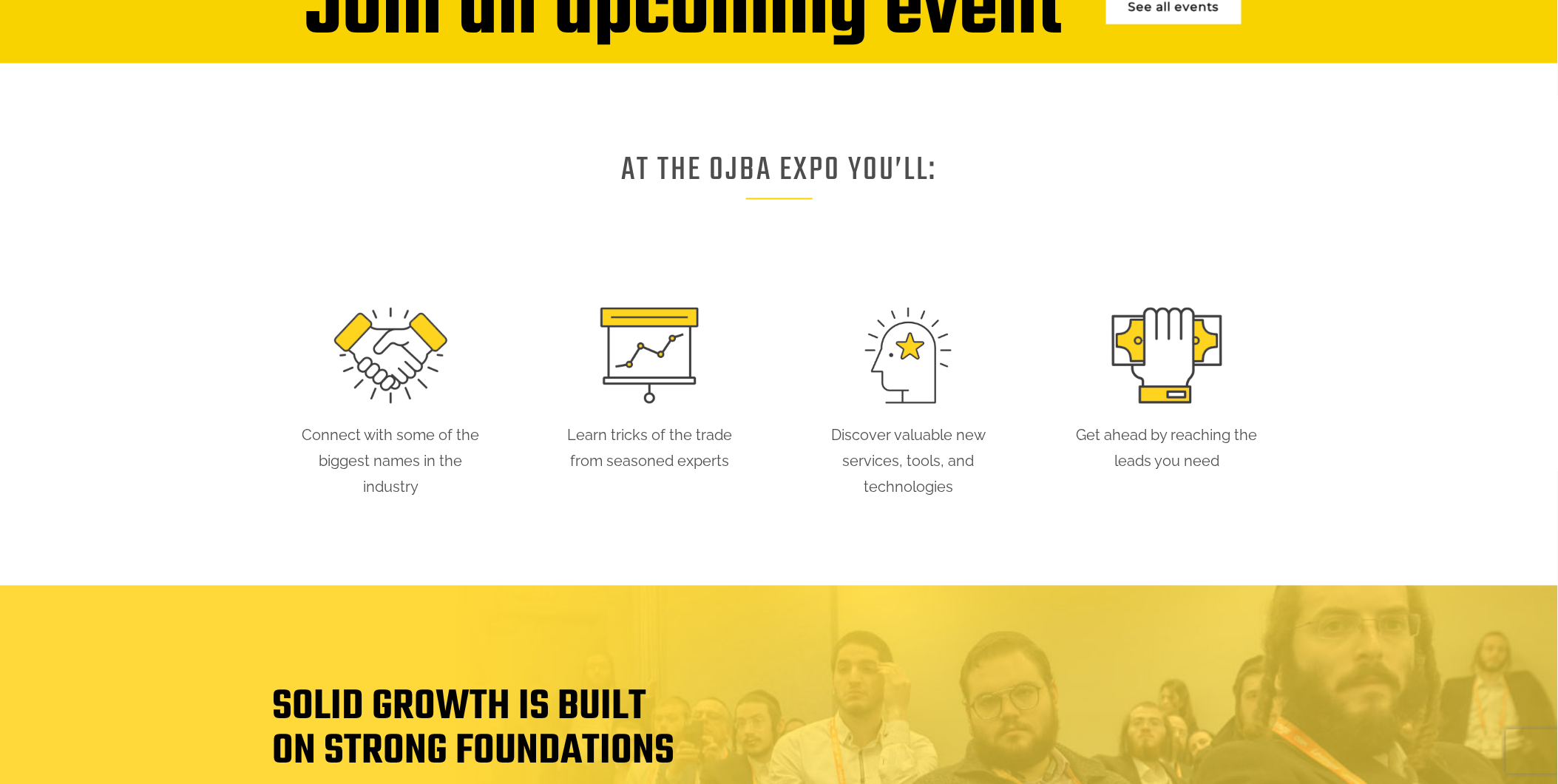
click at [403, 356] on img at bounding box center [391, 356] width 113 height 97
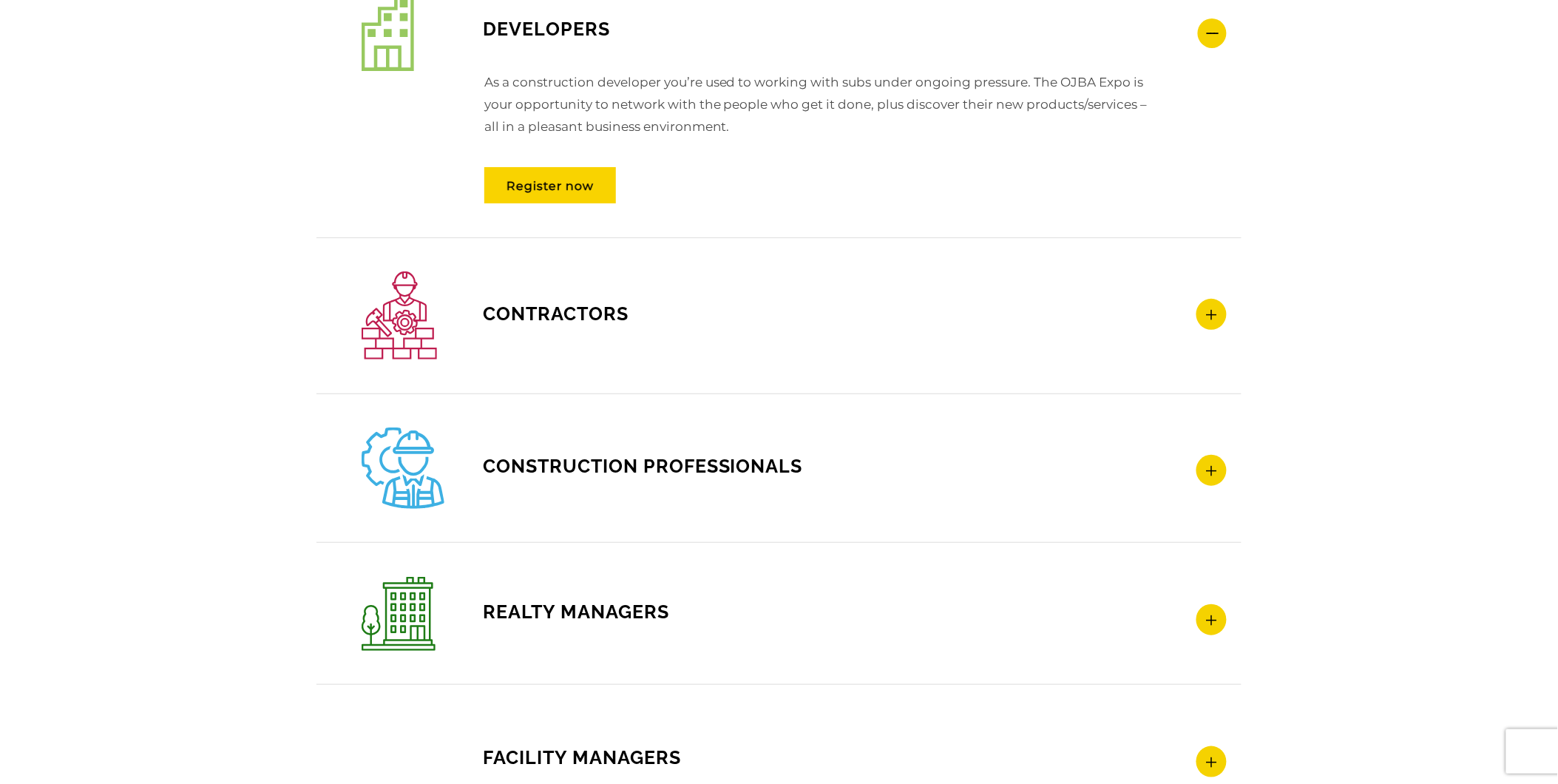
scroll to position [1862, 0]
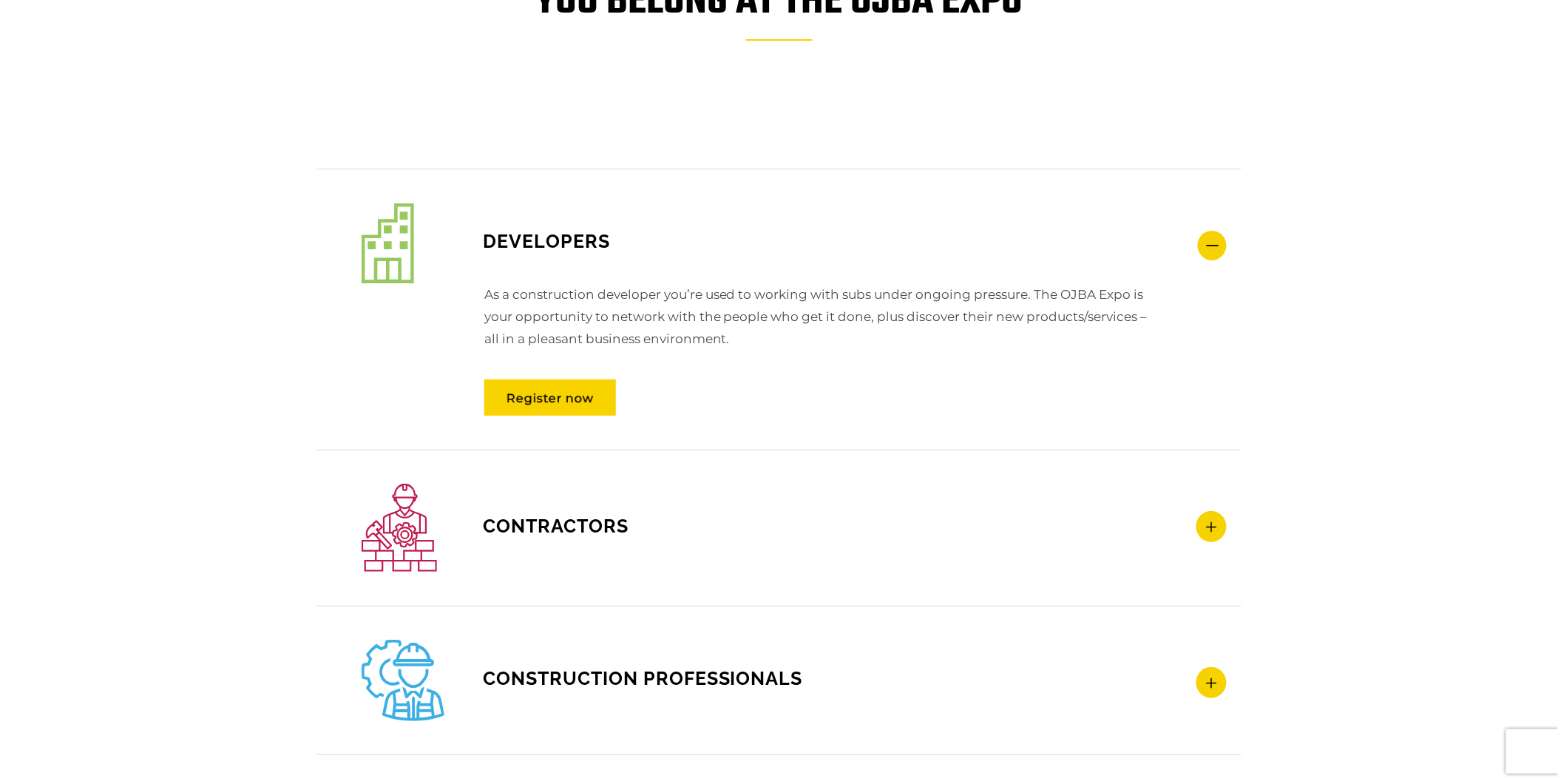
click at [1217, 245] on icon at bounding box center [1213, 245] width 29 height 30
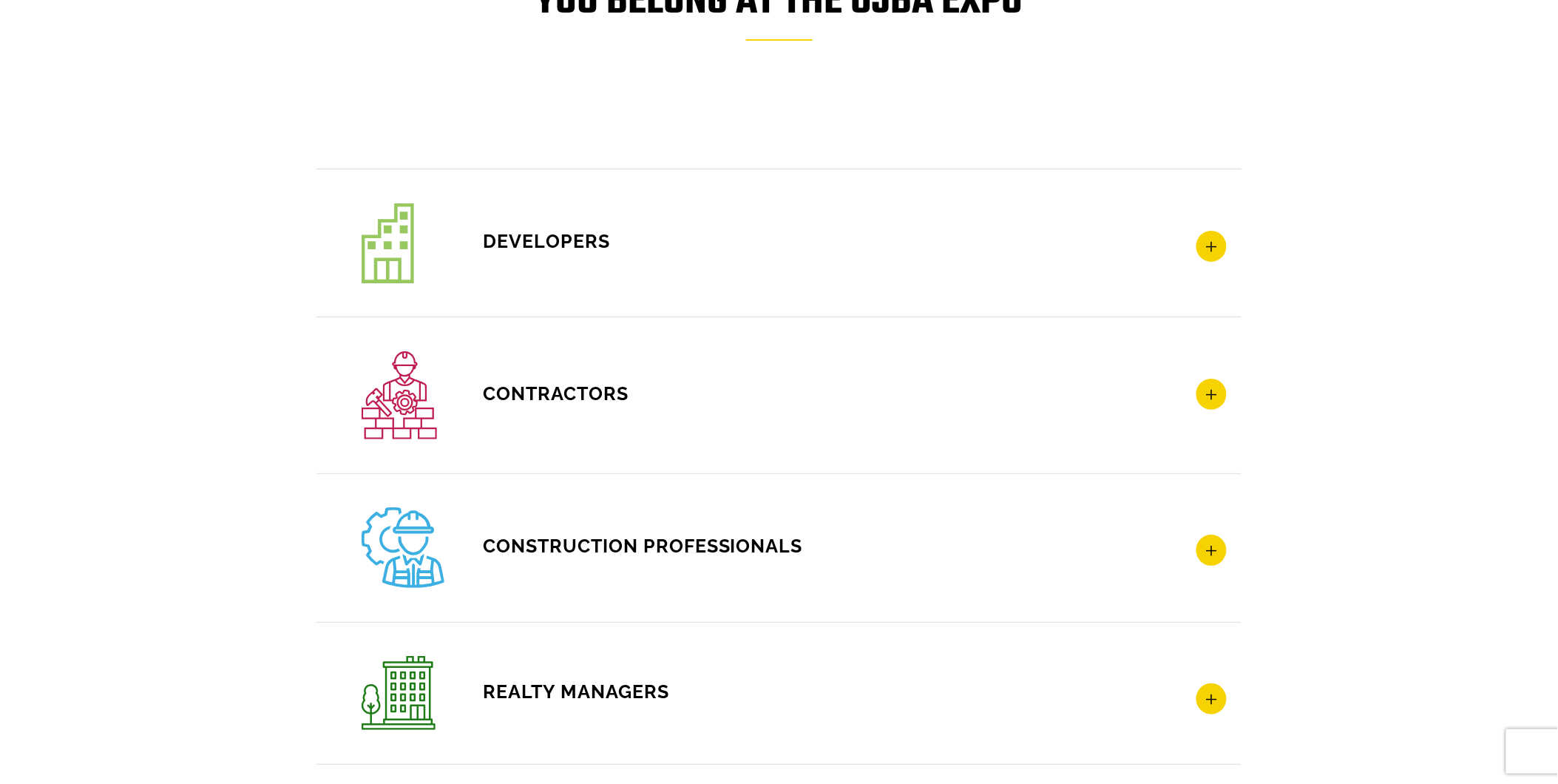
click at [1213, 245] on icon at bounding box center [1212, 246] width 30 height 31
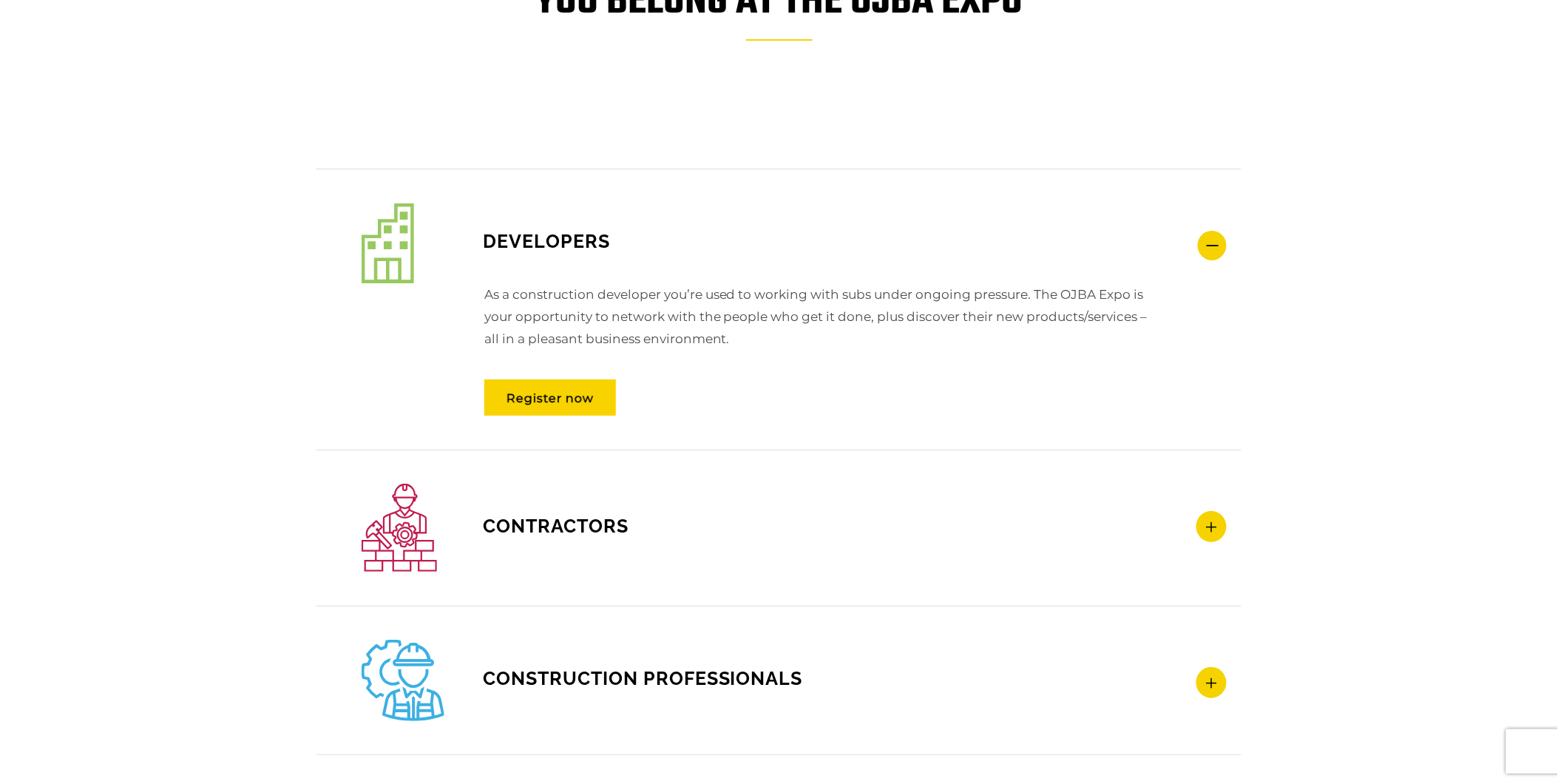
click at [1213, 245] on icon at bounding box center [1213, 245] width 29 height 30
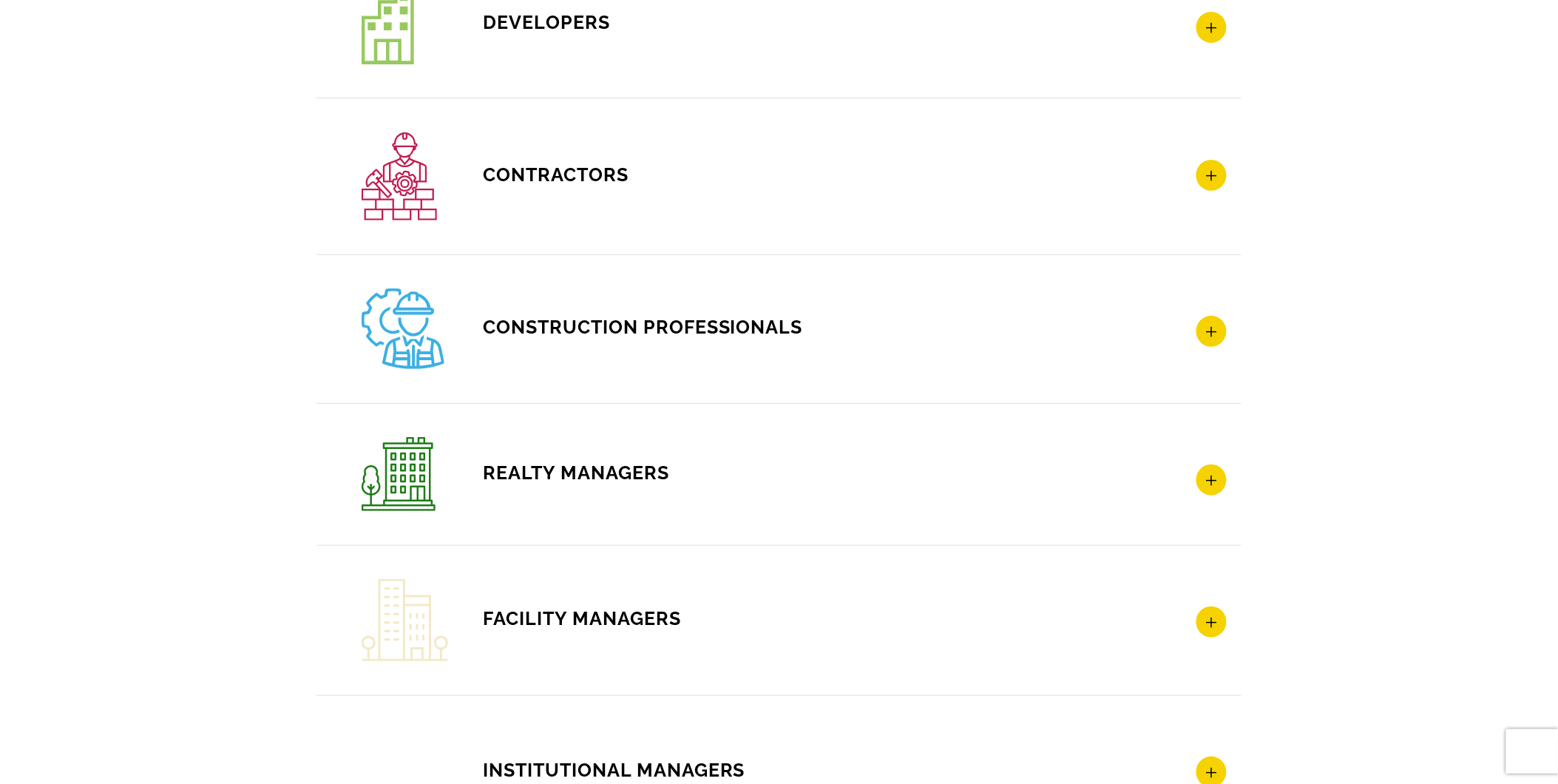
scroll to position [0, 0]
click at [1213, 479] on icon at bounding box center [1212, 479] width 30 height 31
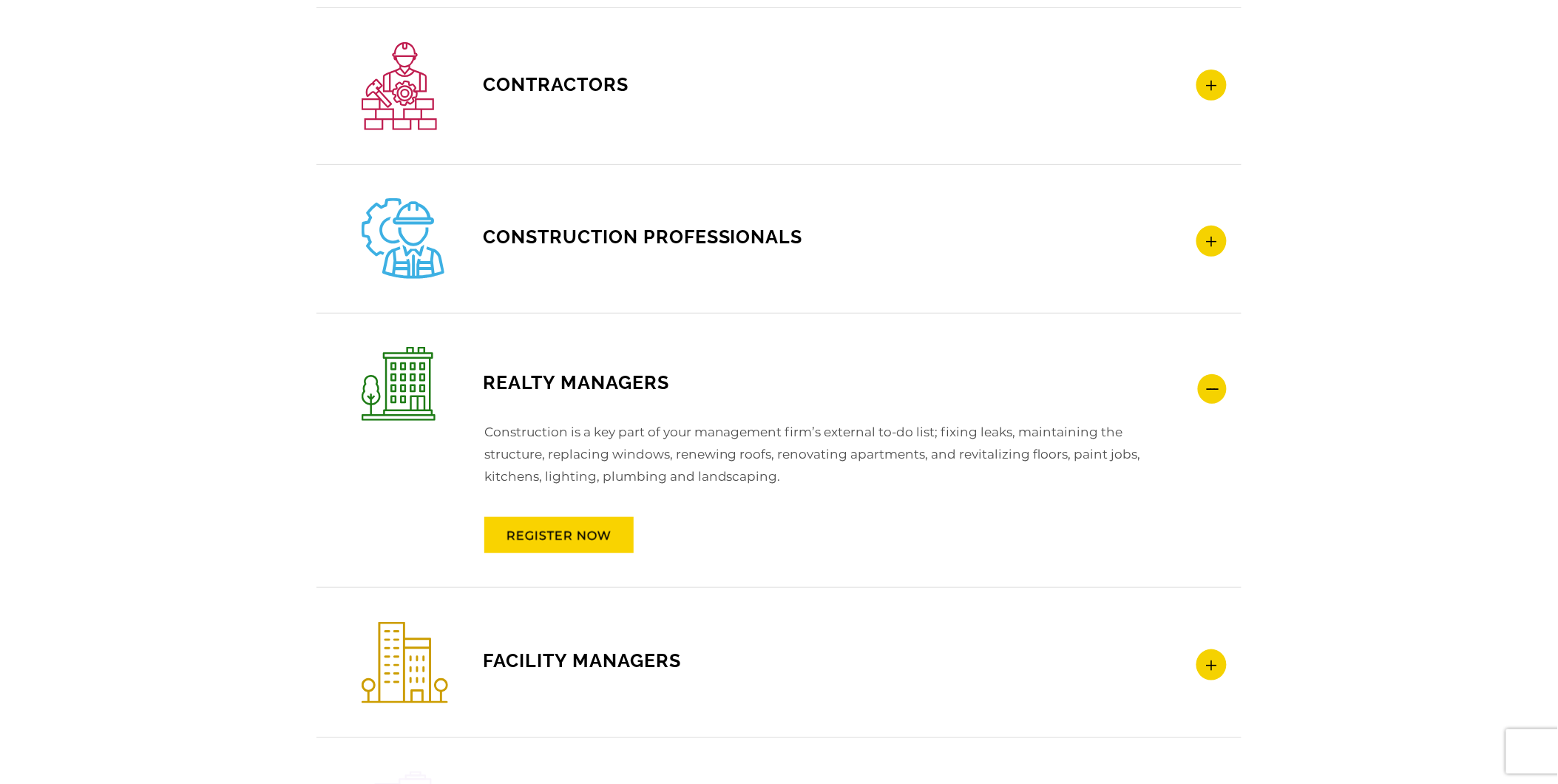
scroll to position [2300, 0]
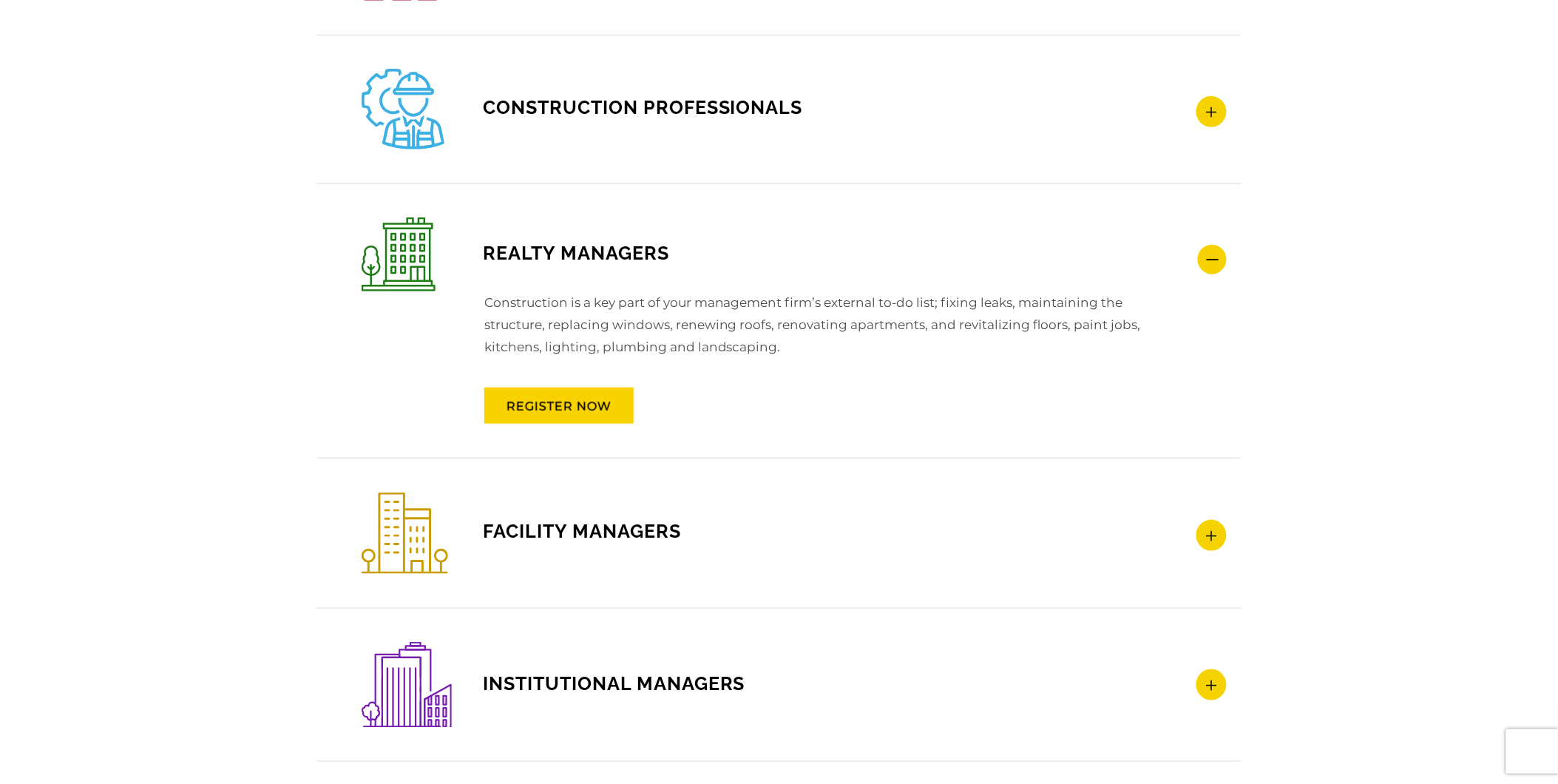
click at [1209, 255] on icon at bounding box center [1213, 259] width 29 height 30
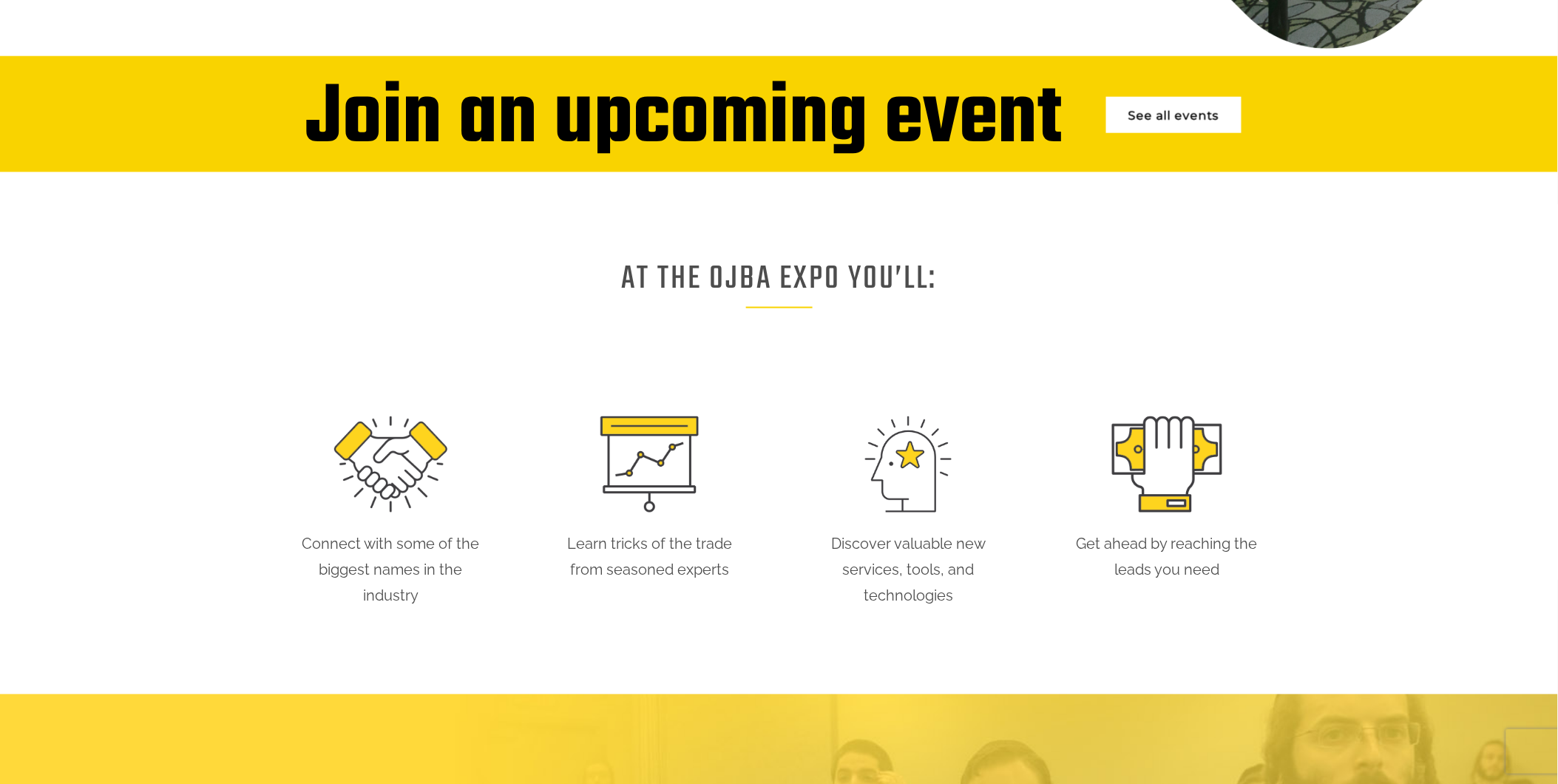
scroll to position [0, 0]
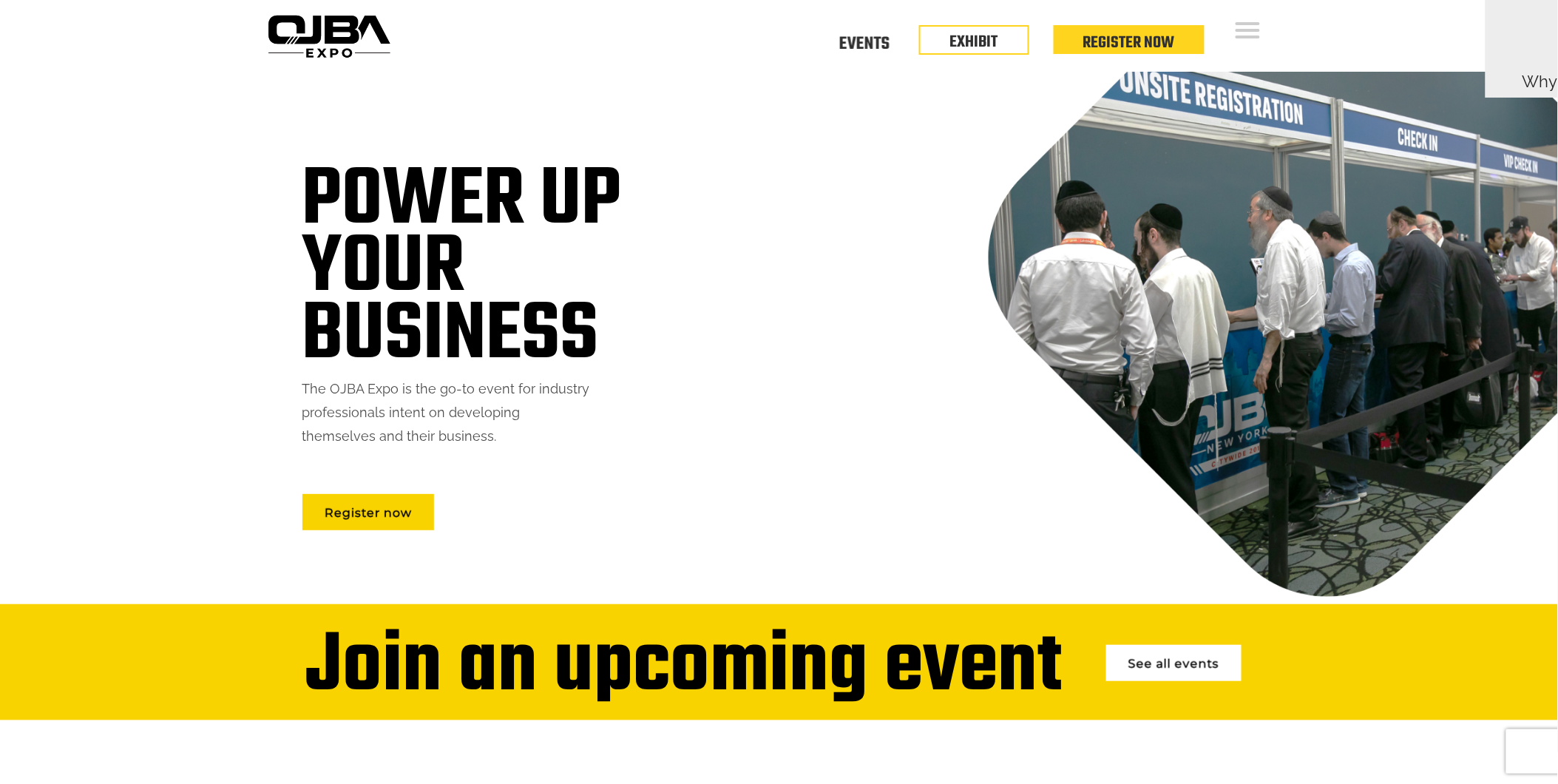
click at [1182, 674] on link "See all events" at bounding box center [1174, 663] width 135 height 36
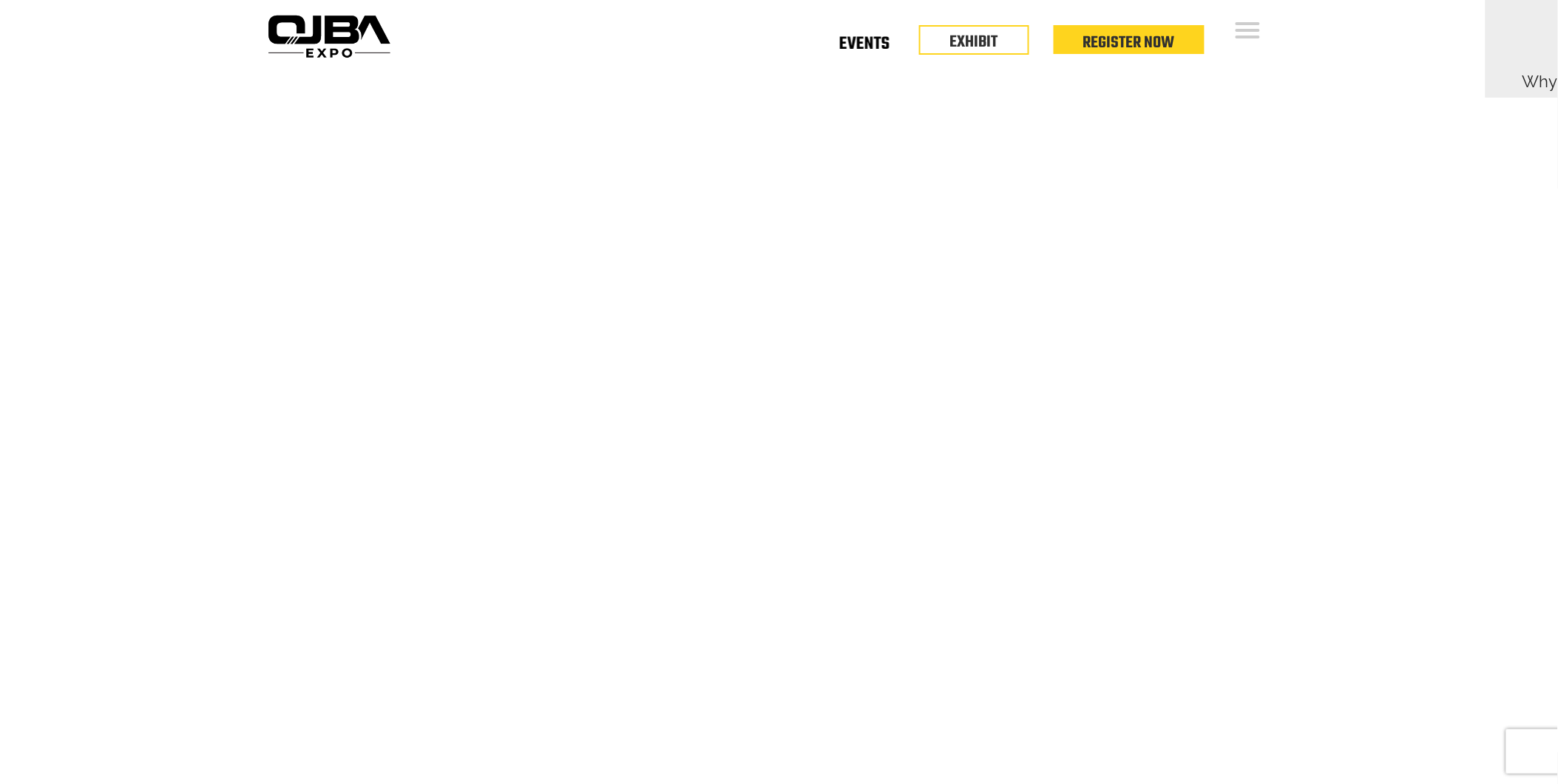
click at [864, 44] on link "Events" at bounding box center [864, 47] width 50 height 5
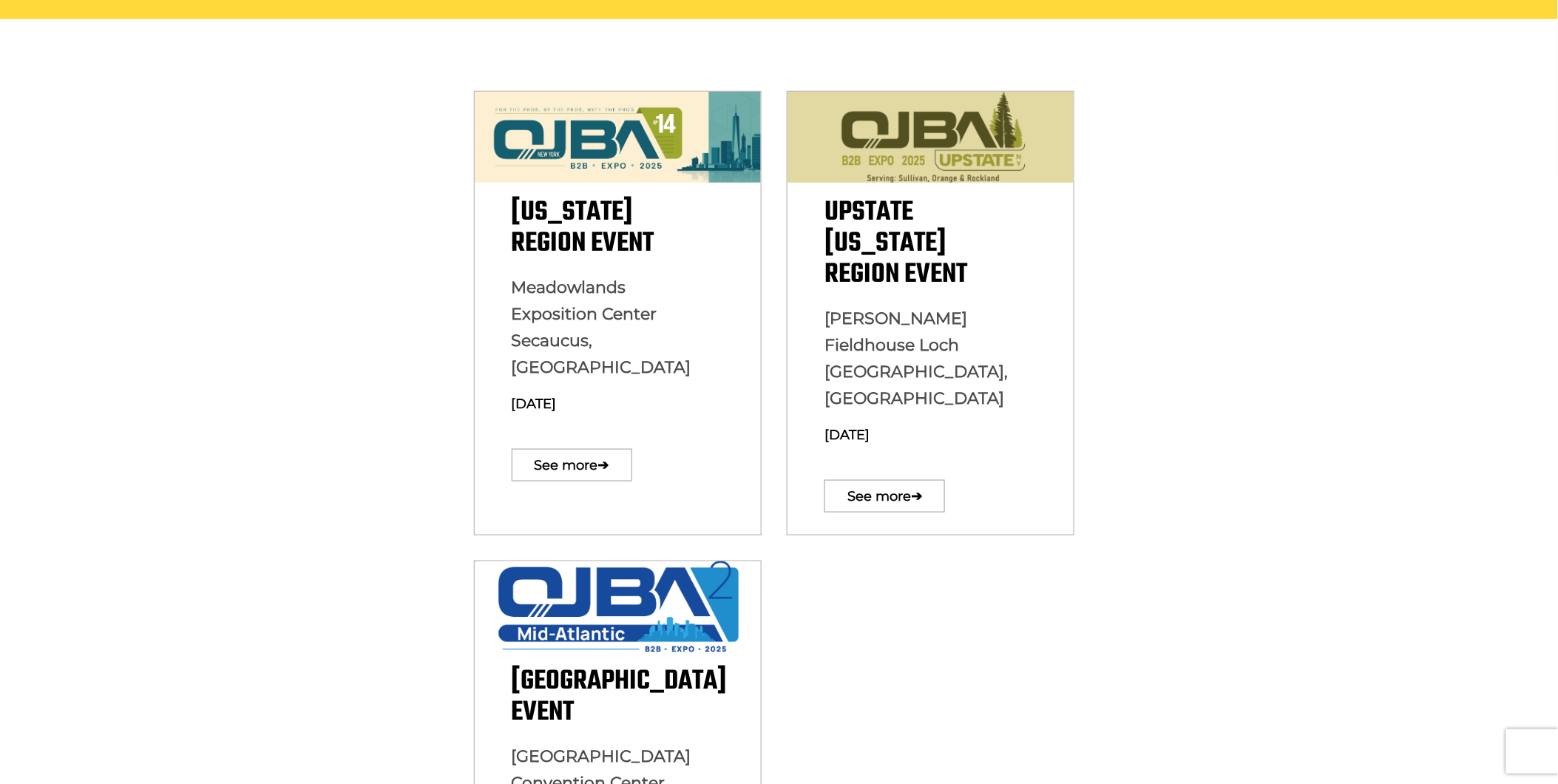
scroll to position [218, 0]
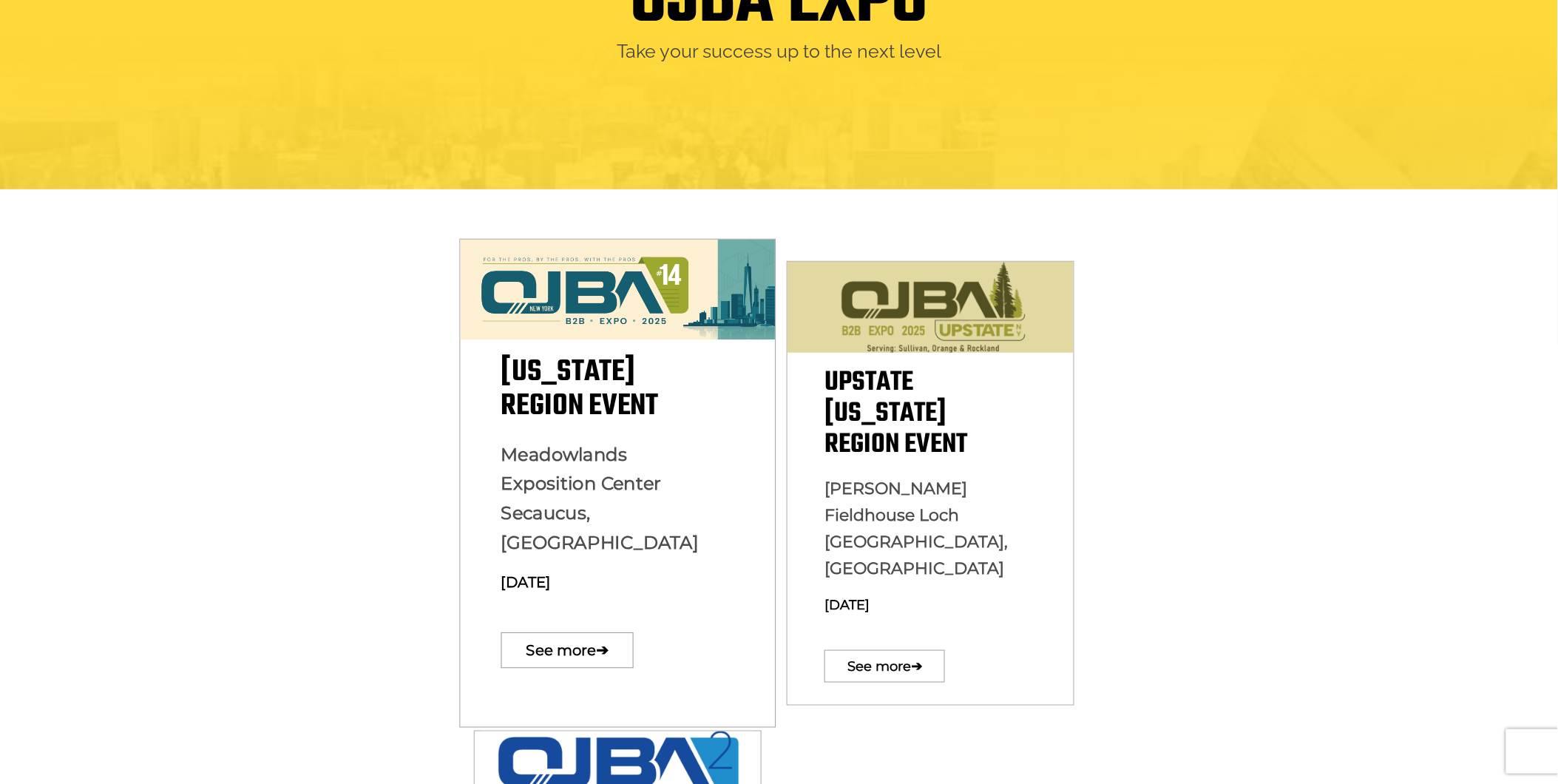
click at [623, 305] on img at bounding box center [617, 290] width 315 height 101
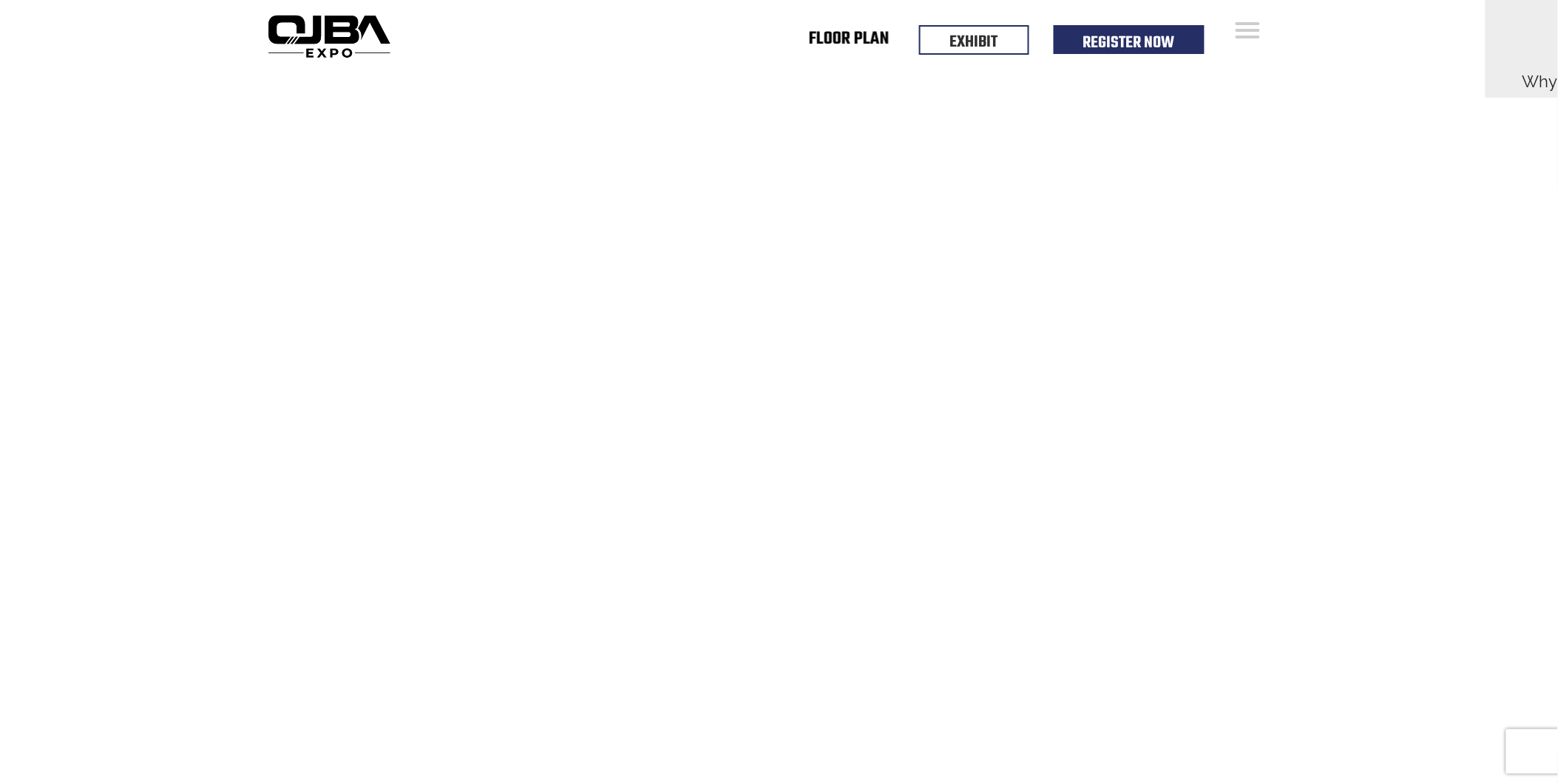
click at [885, 41] on link "Floor Plan" at bounding box center [848, 41] width 80 height 5
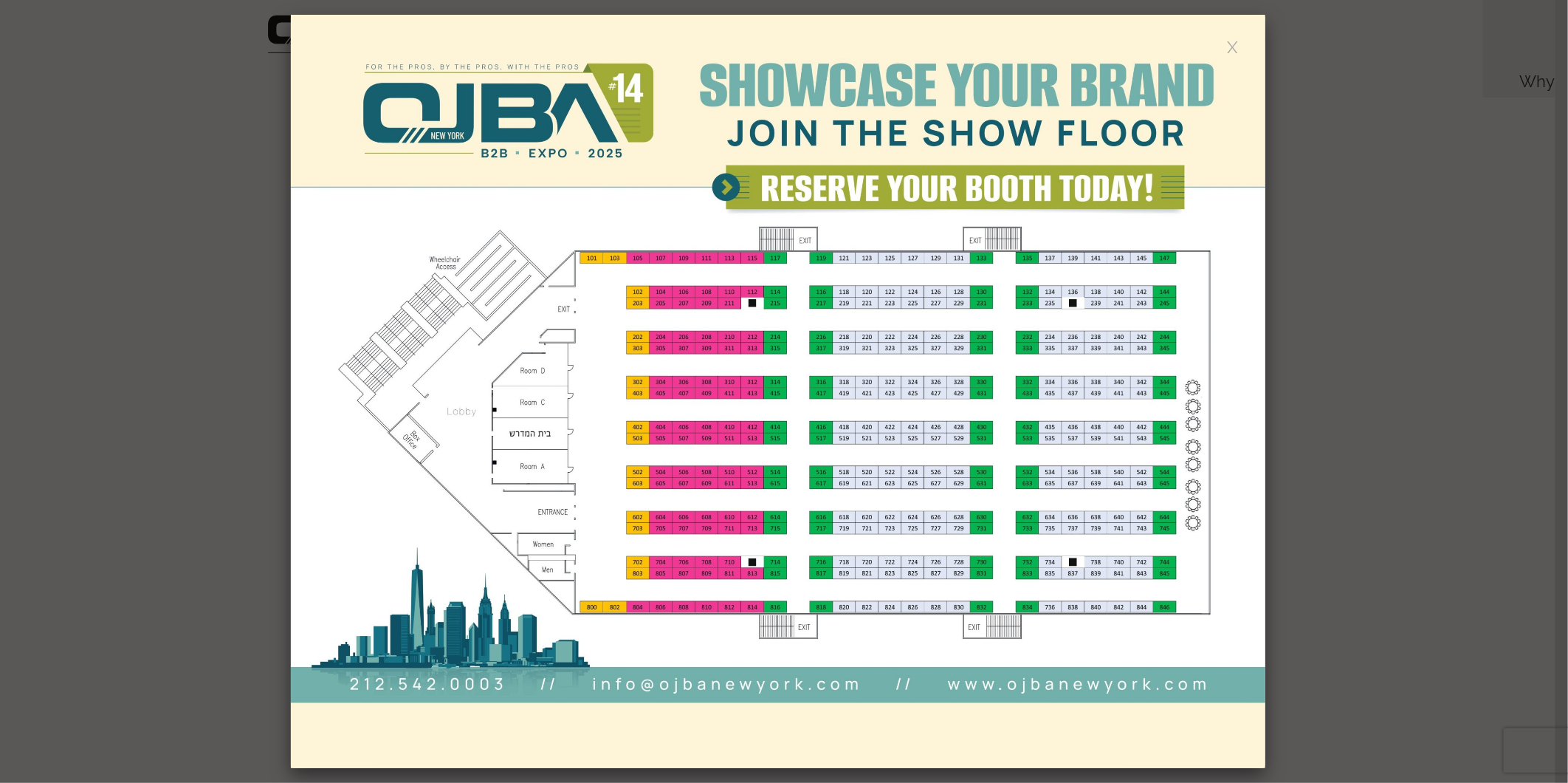
click at [1232, 47] on link at bounding box center [1232, 46] width 13 height 13
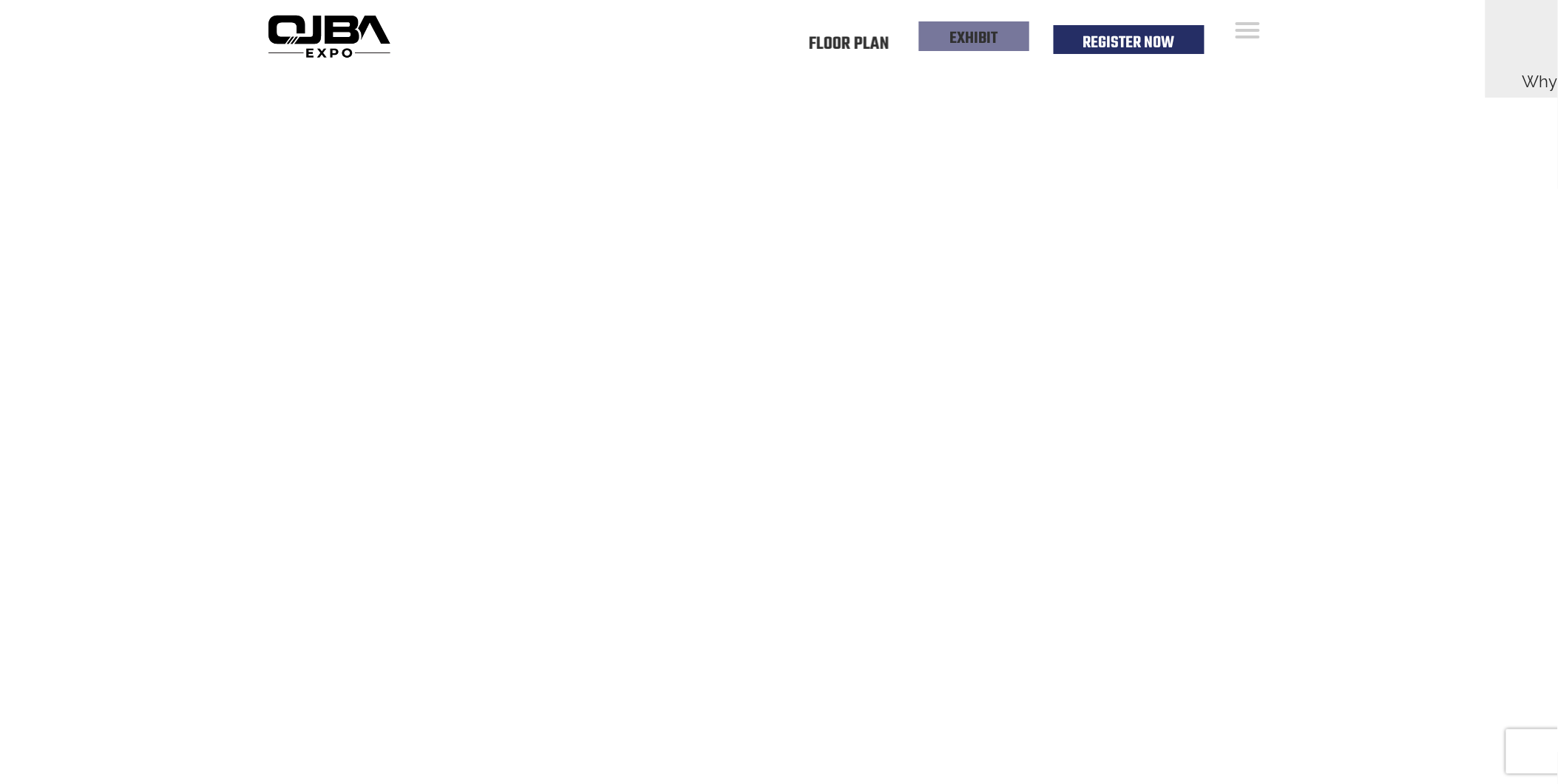
click at [936, 38] on li "EXHIBIT" at bounding box center [974, 36] width 110 height 30
click at [989, 41] on link "EXHIBIT" at bounding box center [974, 39] width 48 height 25
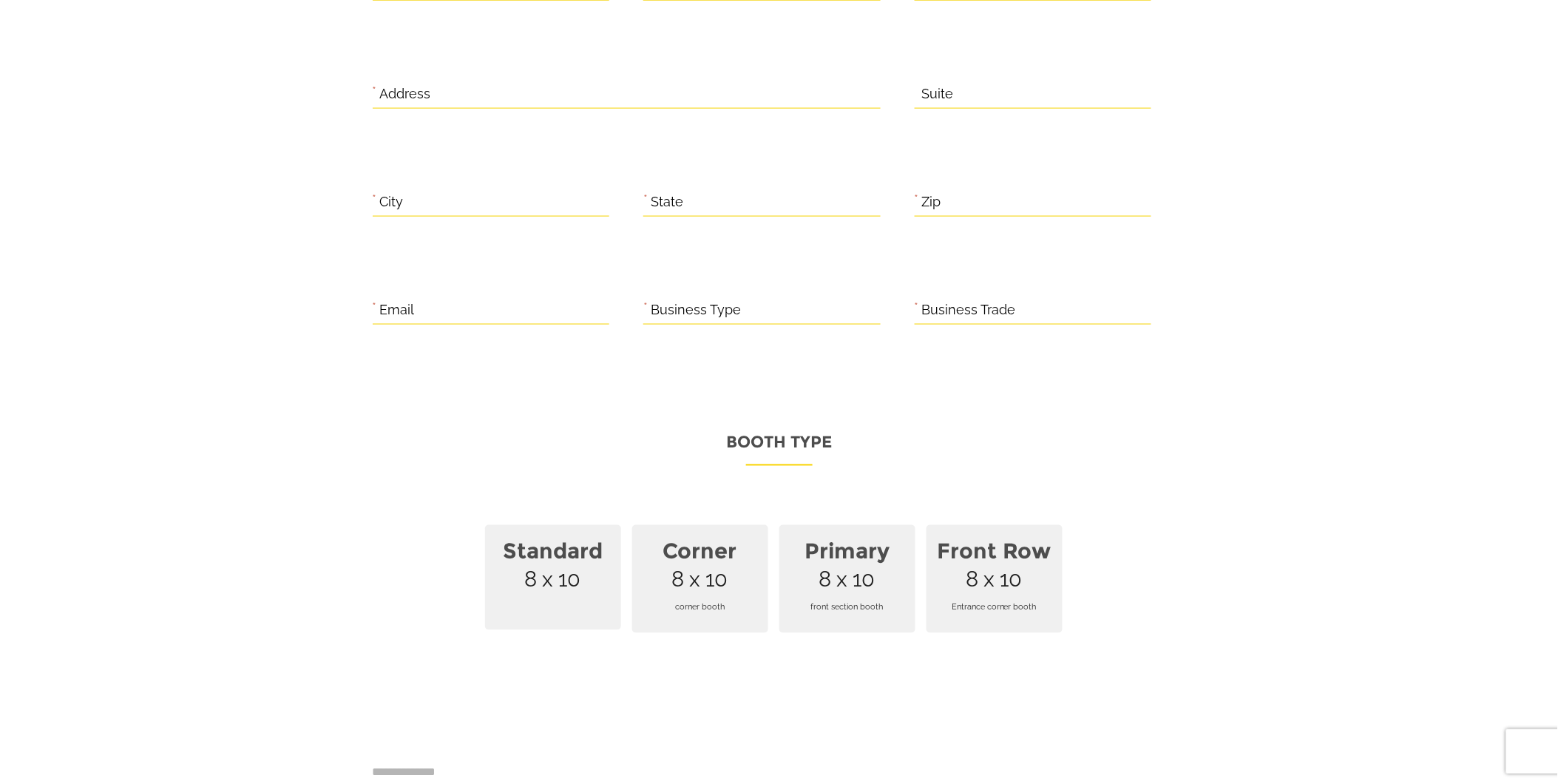
scroll to position [766, 0]
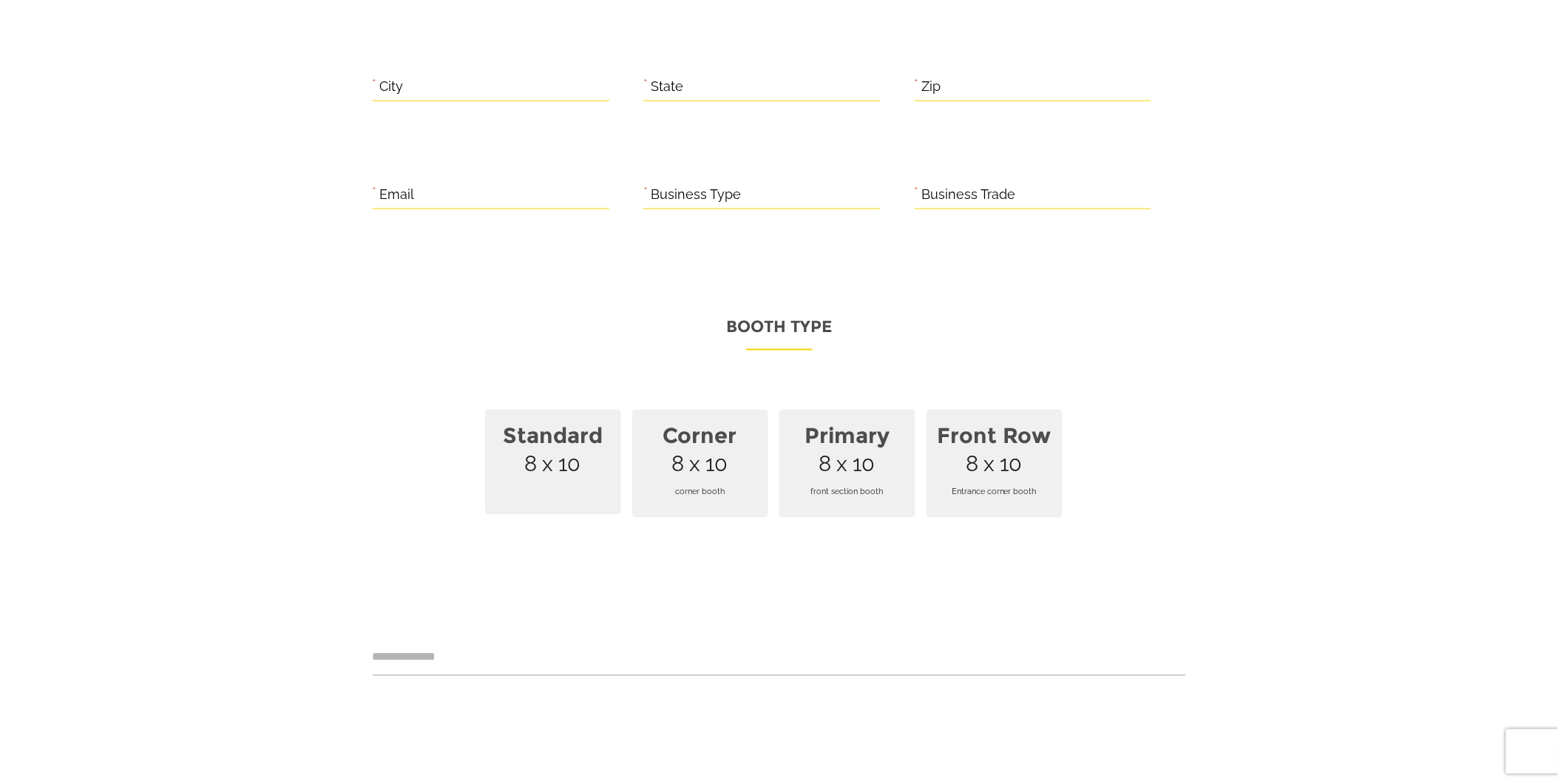
click at [538, 445] on span "Standard 8 x 10" at bounding box center [553, 462] width 136 height 105
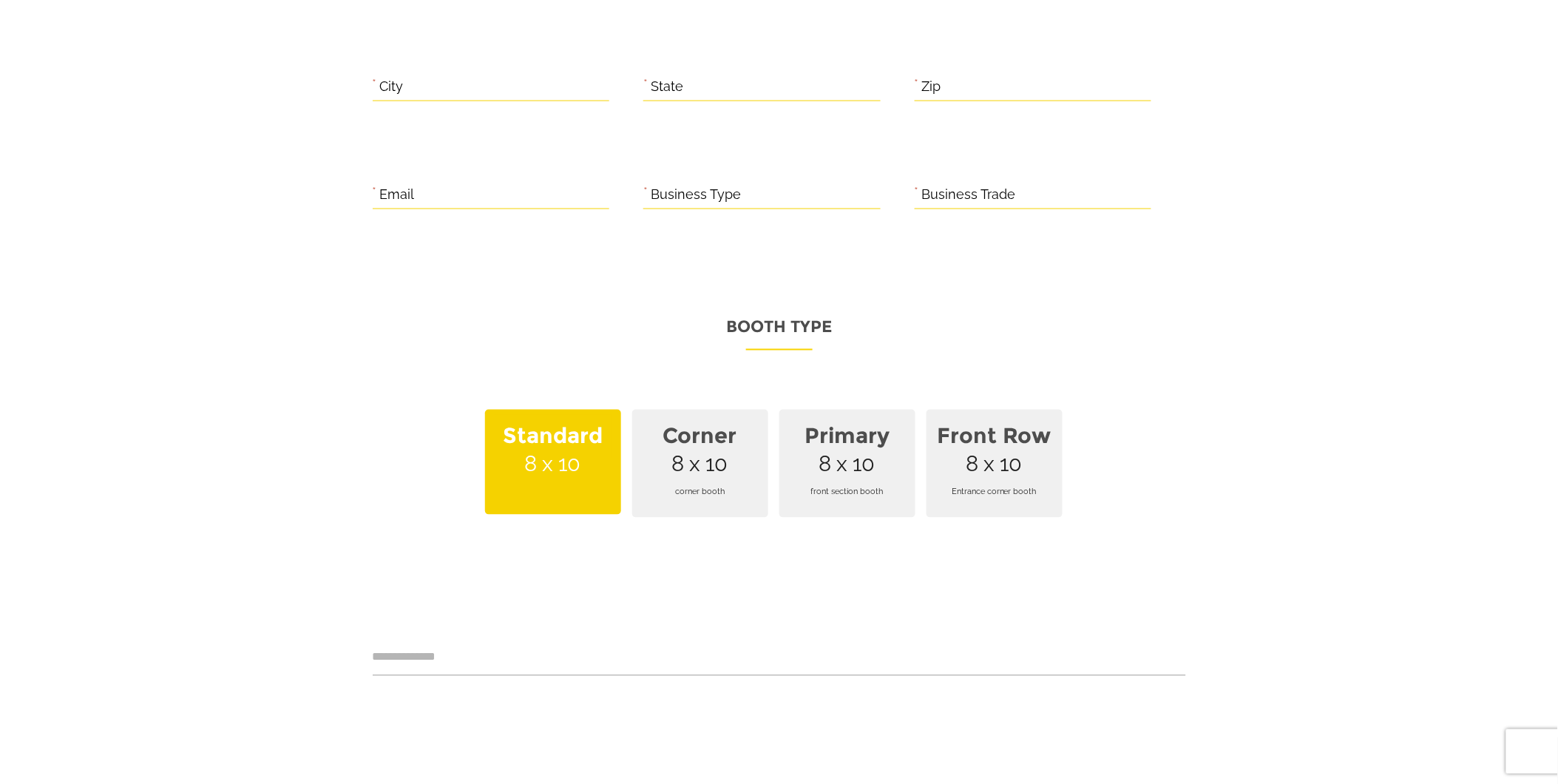
click at [679, 472] on span "corner booth" at bounding box center [700, 492] width 119 height 41
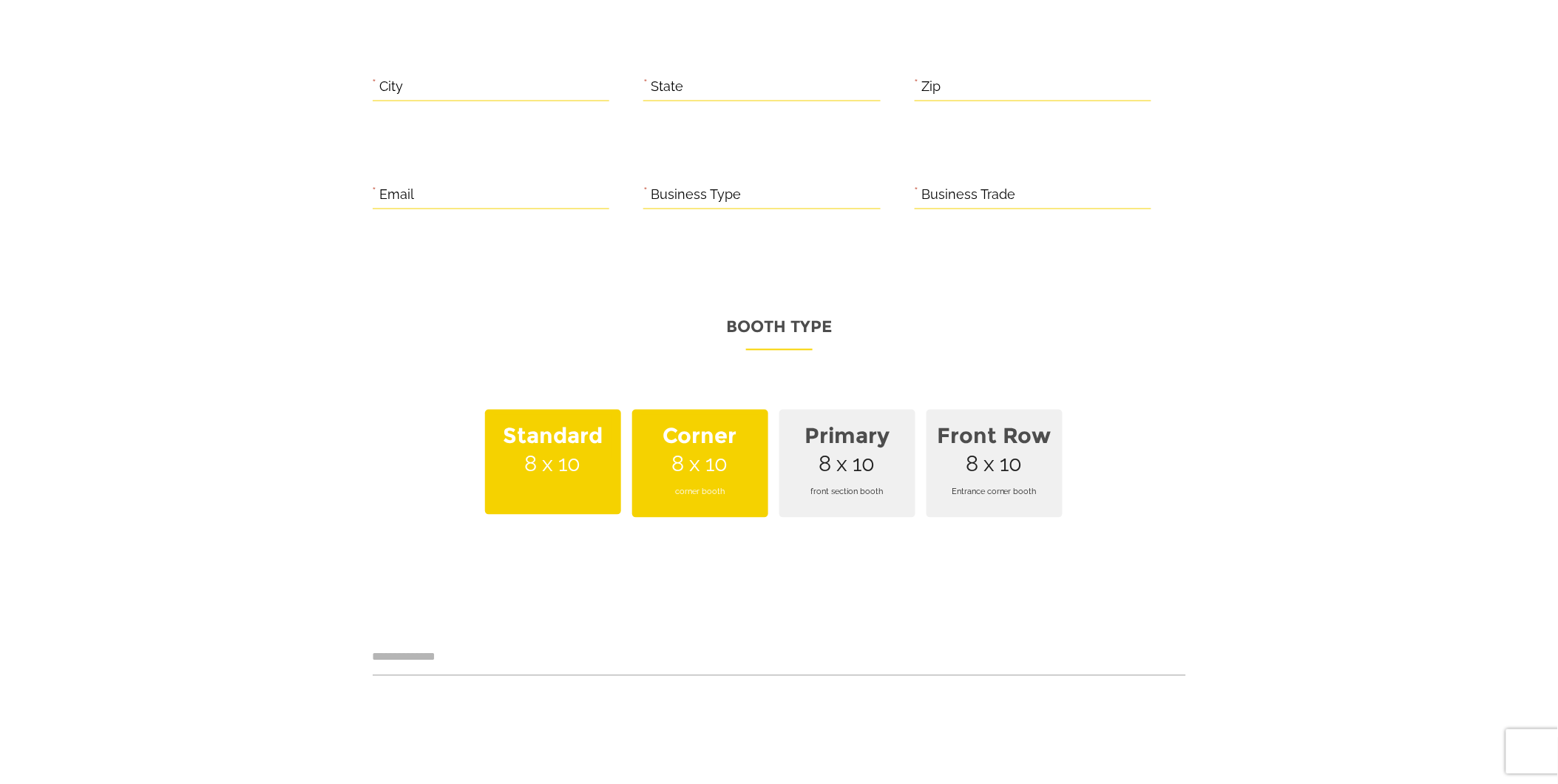
click at [580, 455] on span "Standard 8 x 10" at bounding box center [553, 462] width 136 height 105
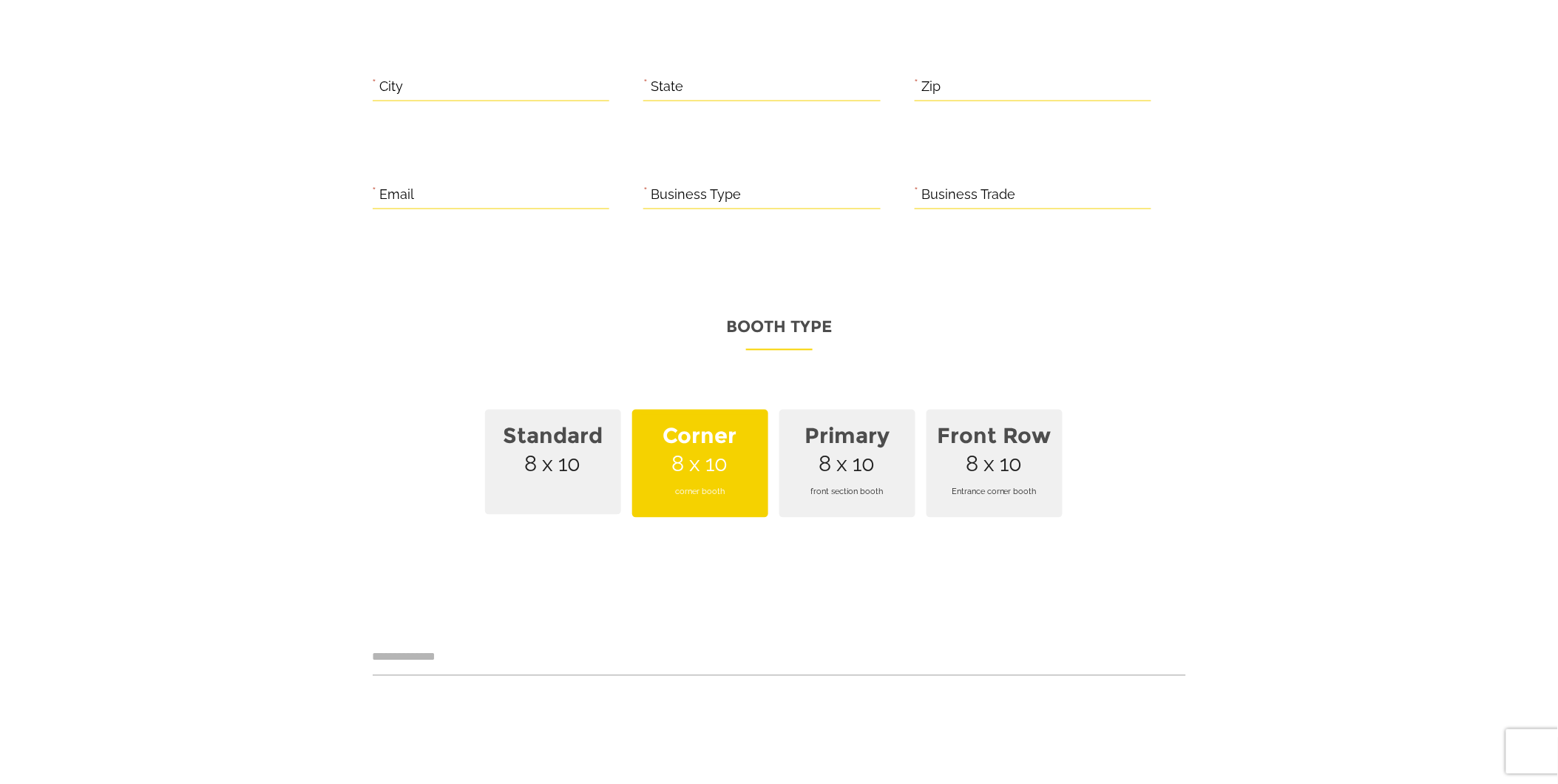
click at [700, 472] on span "corner booth" at bounding box center [700, 492] width 119 height 41
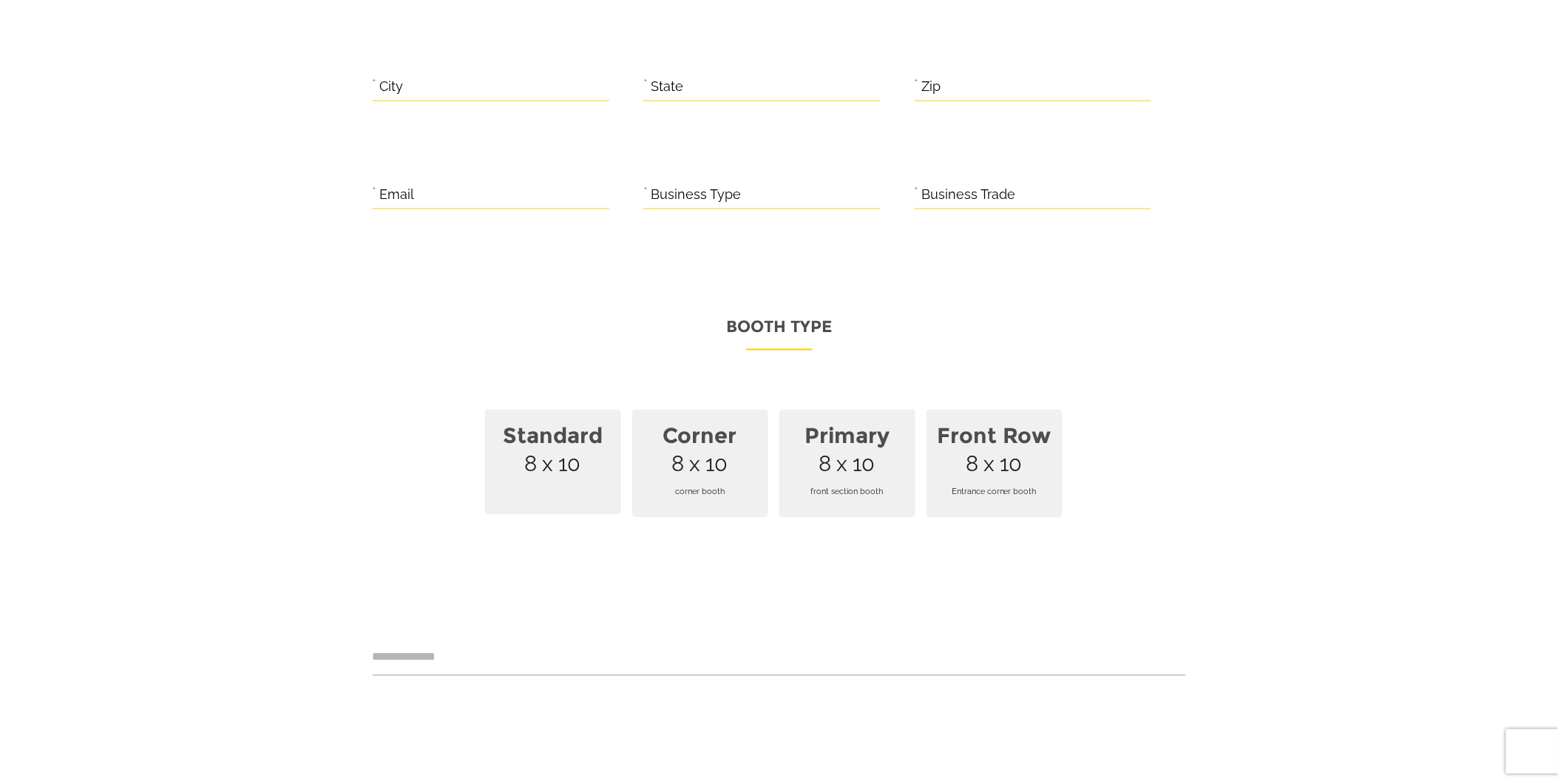
click at [846, 472] on span "front section booth" at bounding box center [848, 492] width 119 height 41
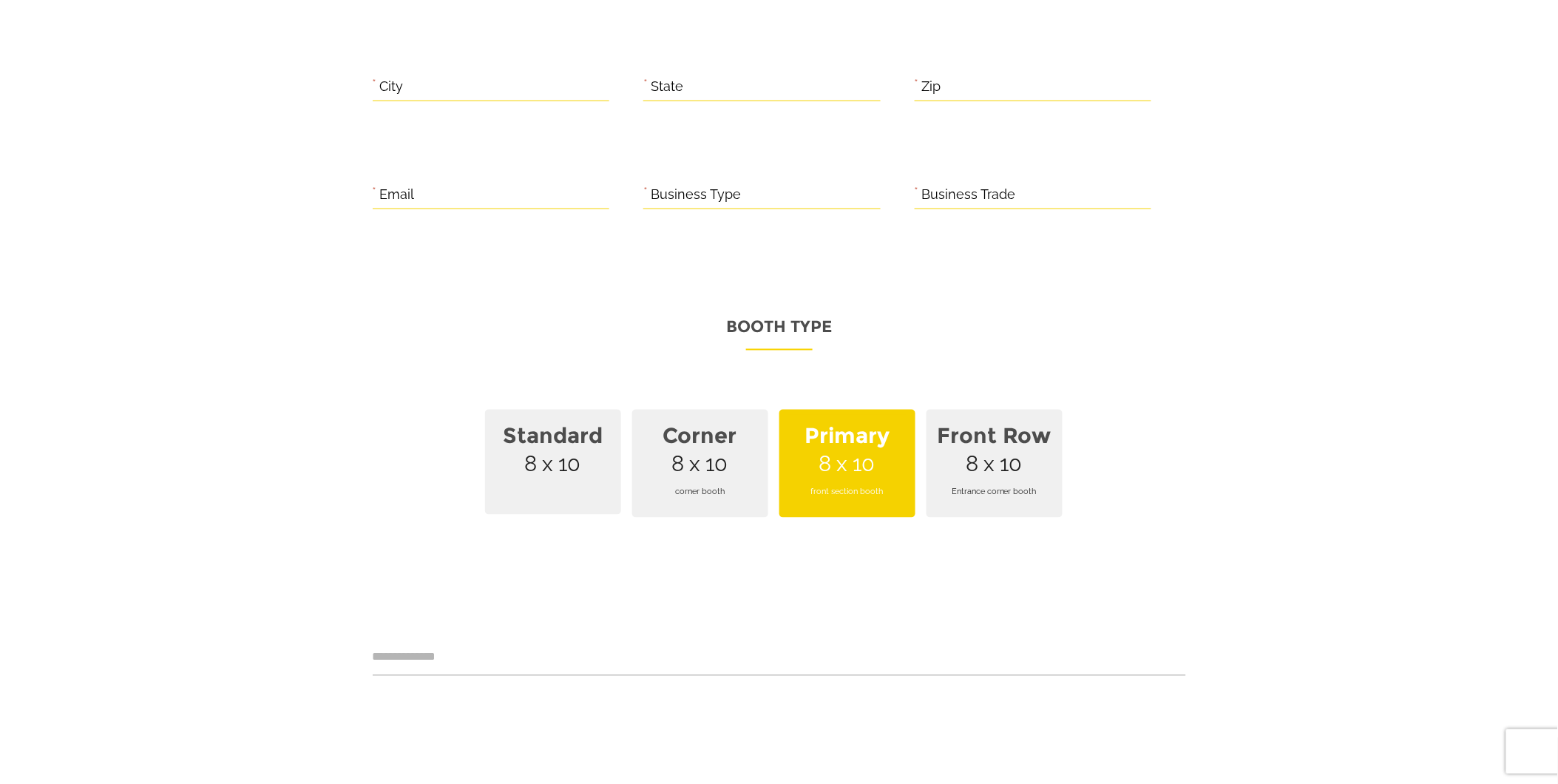
click at [978, 472] on span "Entrance corner booth" at bounding box center [995, 492] width 119 height 41
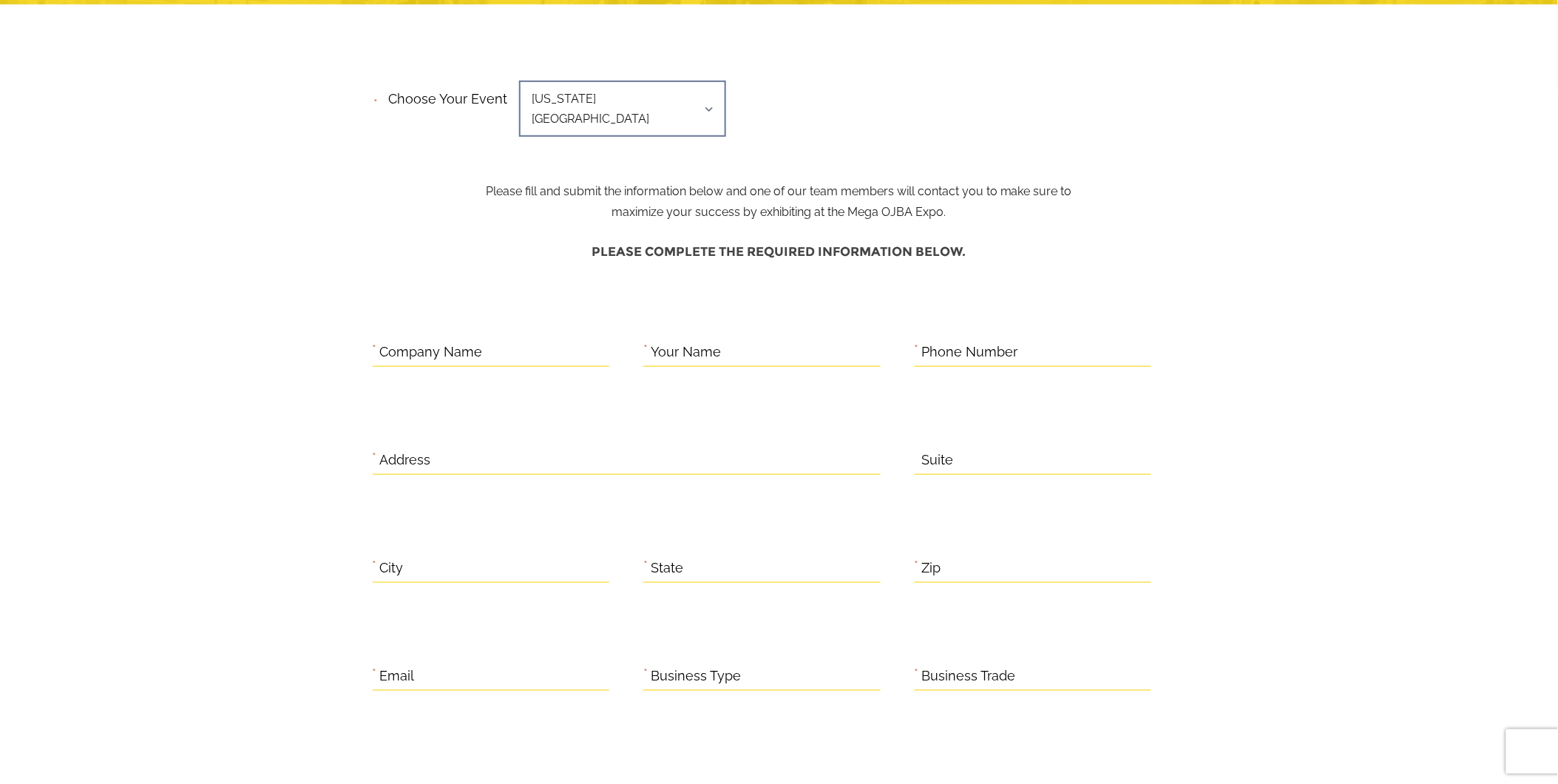
scroll to position [0, 0]
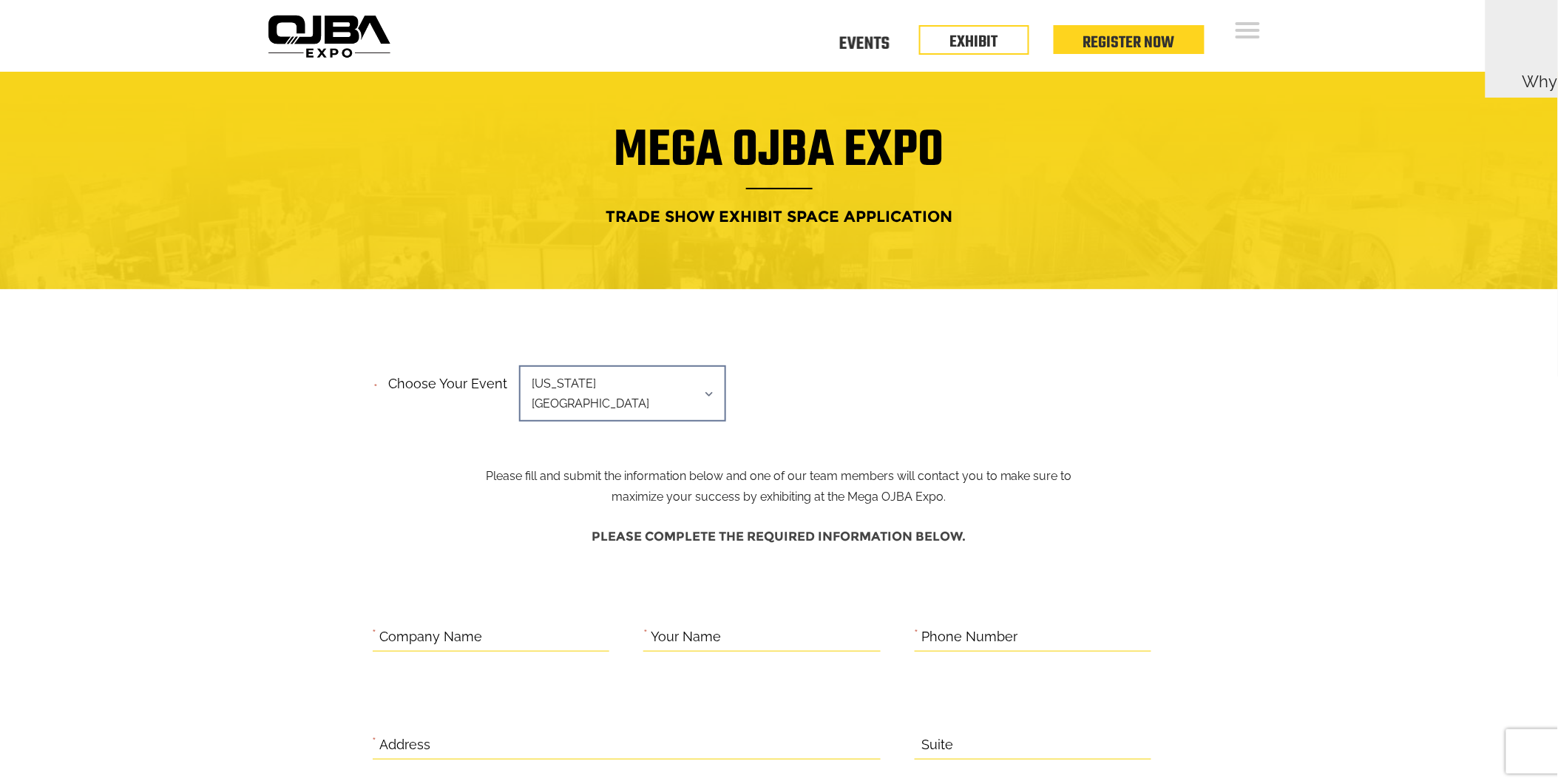
drag, startPoint x: 998, startPoint y: 217, endPoint x: 993, endPoint y: 211, distance: 7.8
click at [998, 215] on h4 "Trade Show Exhibit Space Application" at bounding box center [779, 216] width 1013 height 27
click at [861, 44] on link "Events" at bounding box center [864, 41] width 50 height 5
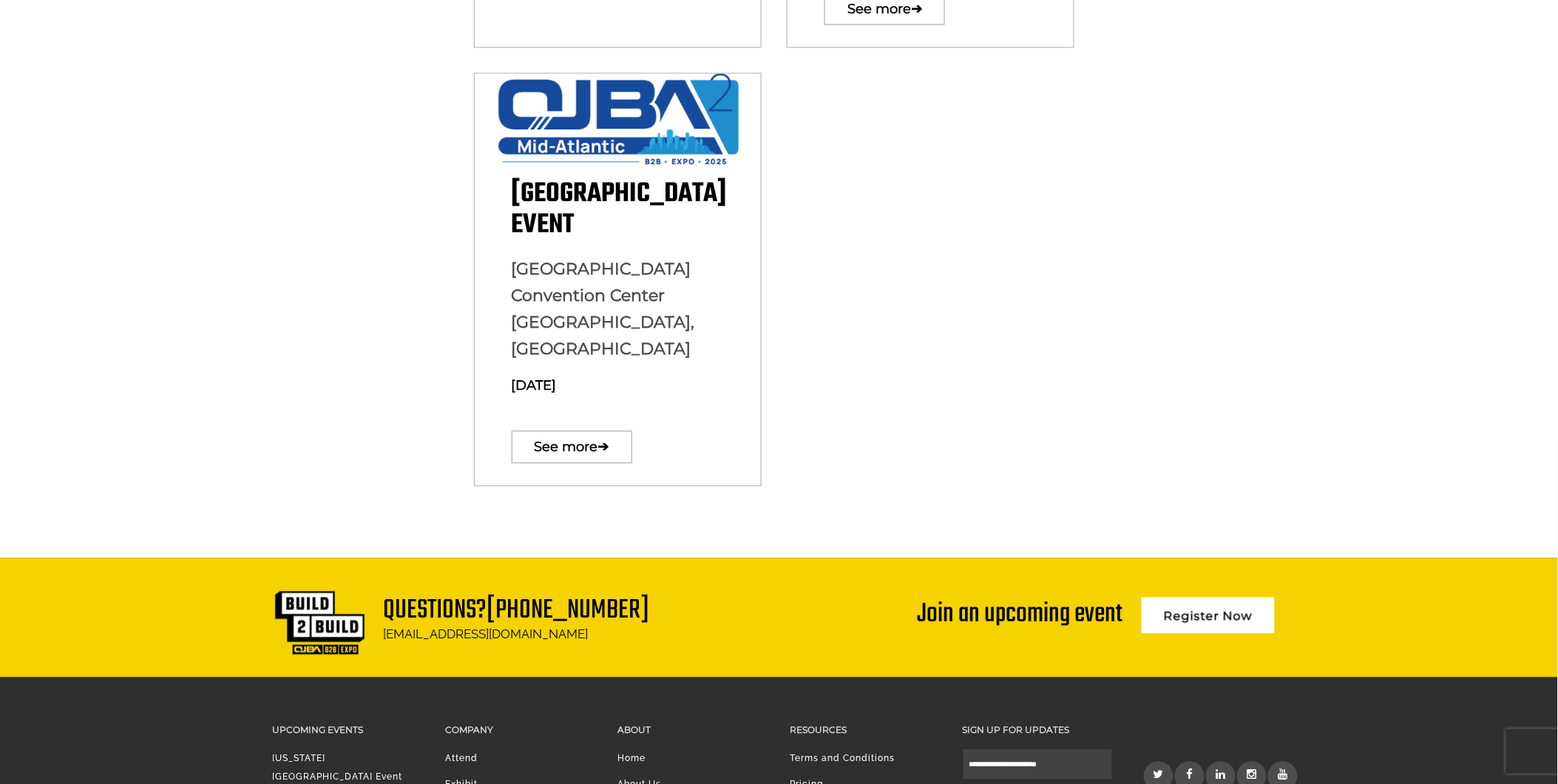
scroll to position [958, 0]
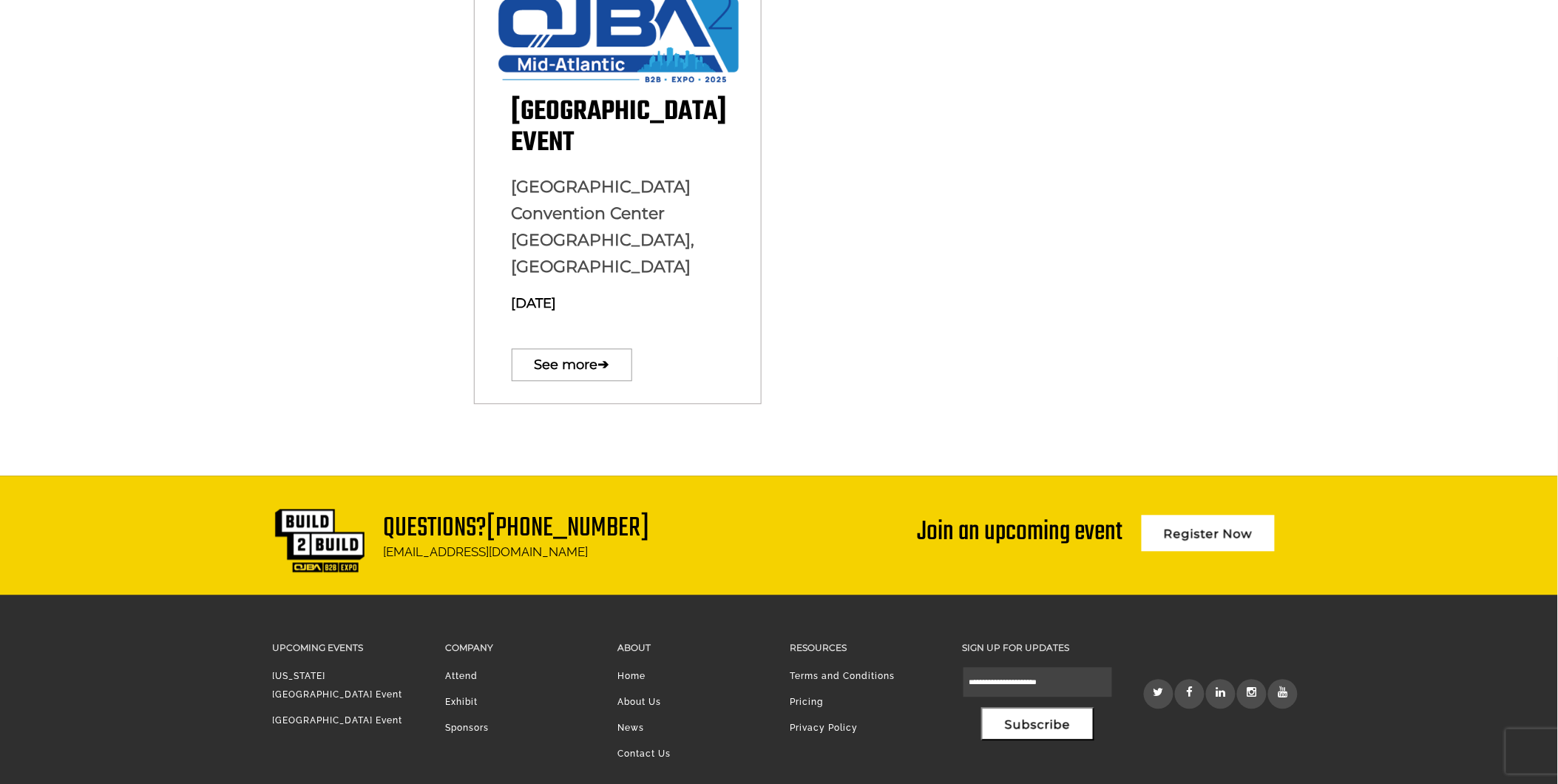
click at [795, 693] on li "Pricing" at bounding box center [865, 706] width 150 height 26
click at [826, 693] on li "Pricing" at bounding box center [865, 706] width 150 height 26
click at [803, 693] on li "Pricing" at bounding box center [865, 706] width 150 height 26
click at [812, 698] on link "Pricing" at bounding box center [806, 703] width 33 height 10
